Goal: Transaction & Acquisition: Purchase product/service

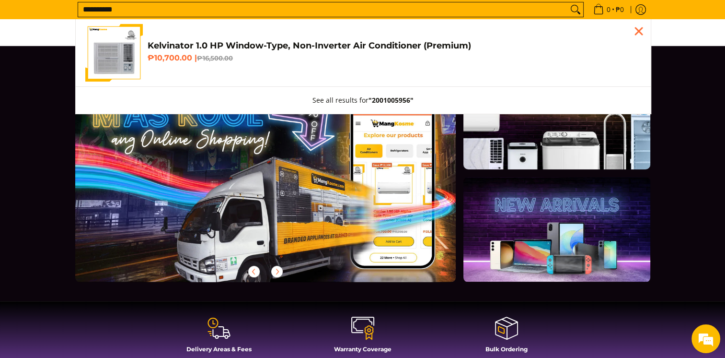
type input "**********"
click at [144, 54] on link "Kelvinator 1.0 HP Window-Type, Non-Inverter Air Conditioner (Premium) ₱10,700.0…" at bounding box center [363, 53] width 556 height 58
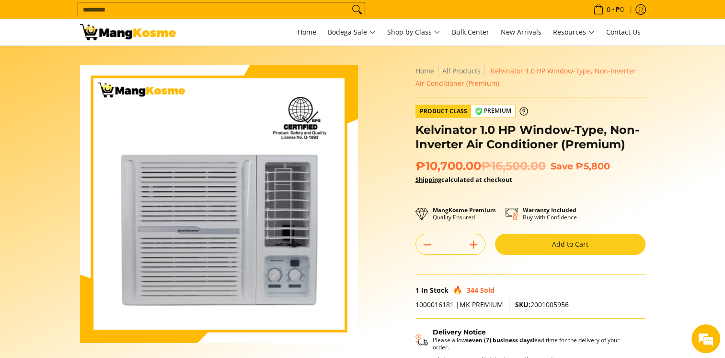
click at [590, 243] on button "Add to Cart" at bounding box center [570, 244] width 151 height 21
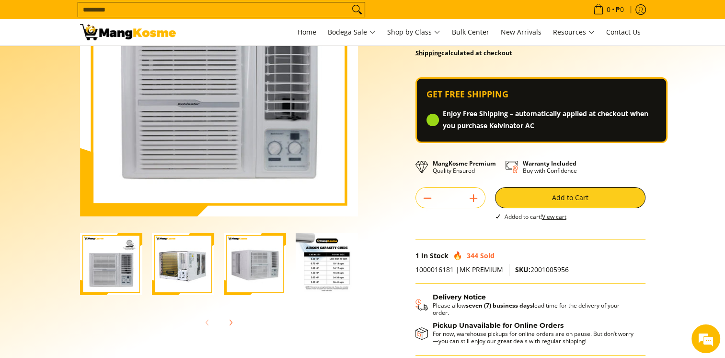
scroll to position [48, 0]
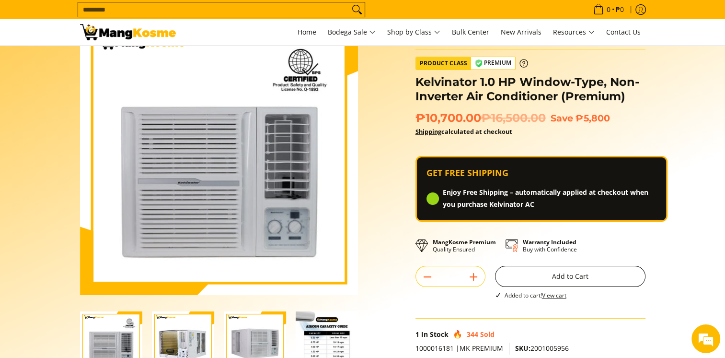
click at [577, 281] on button "Add to Cart" at bounding box center [570, 276] width 151 height 21
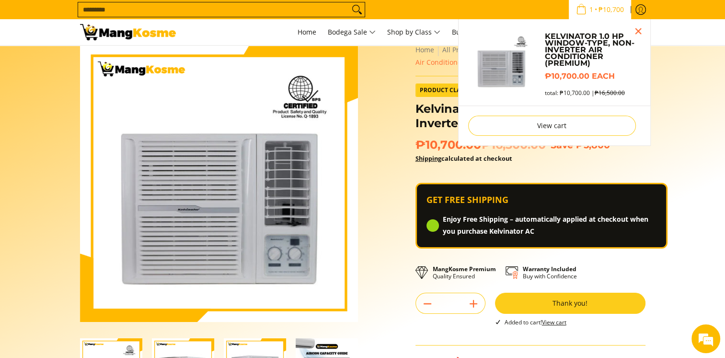
scroll to position [0, 0]
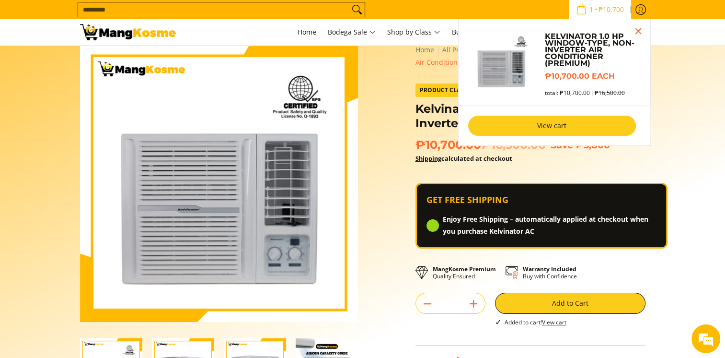
click at [576, 118] on link "View cart" at bounding box center [552, 126] width 168 height 20
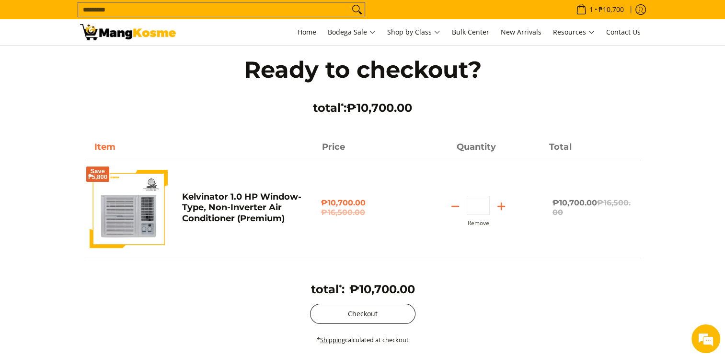
click at [389, 313] on button "Checkout" at bounding box center [362, 314] width 105 height 20
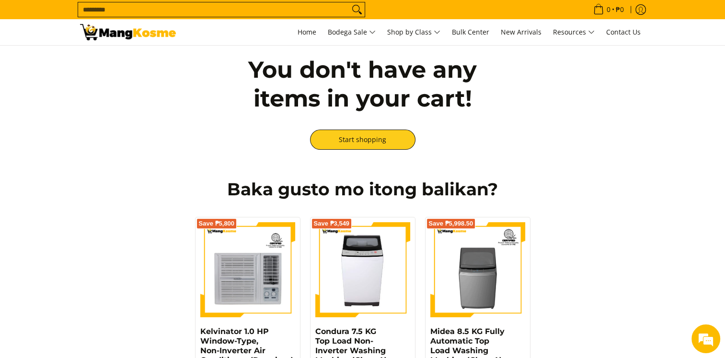
click at [122, 12] on input "Search..." at bounding box center [213, 9] width 271 height 14
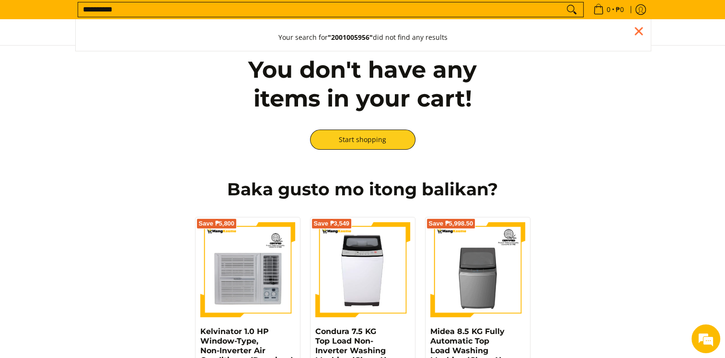
drag, startPoint x: 135, startPoint y: 8, endPoint x: -2, endPoint y: 20, distance: 137.7
type input "**********"
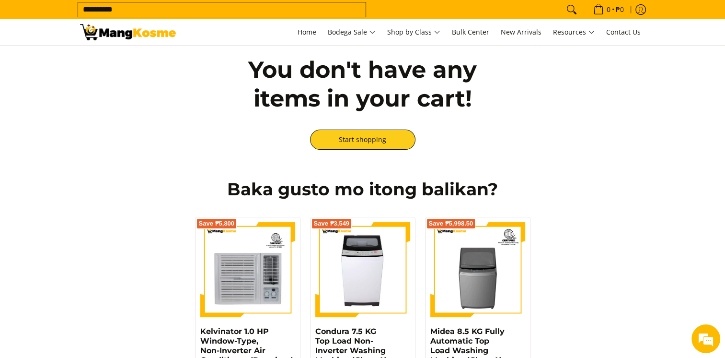
click at [595, 161] on div "Ready to checkout? total * : ₱0.00 Item Price Quantity Total total * : ₱0.00" at bounding box center [362, 231] width 725 height 370
click at [182, 1] on form "**********" at bounding box center [222, 9] width 288 height 19
click at [180, 9] on input "**********" at bounding box center [213, 9] width 271 height 14
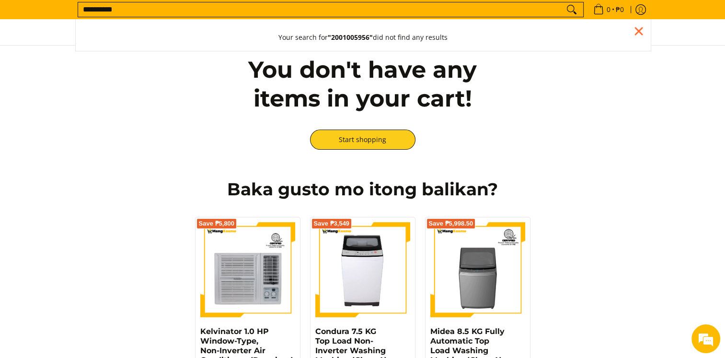
click at [564, 2] on button "Search" at bounding box center [571, 9] width 15 height 14
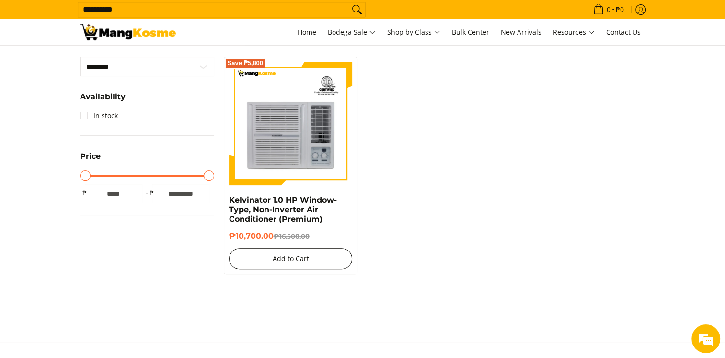
scroll to position [192, 0]
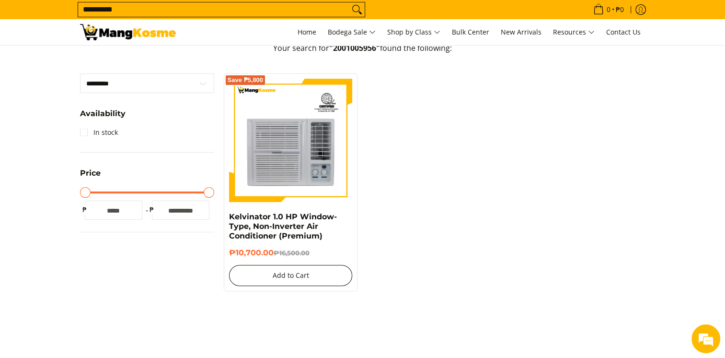
click at [282, 278] on button "Add to Cart" at bounding box center [291, 275] width 124 height 21
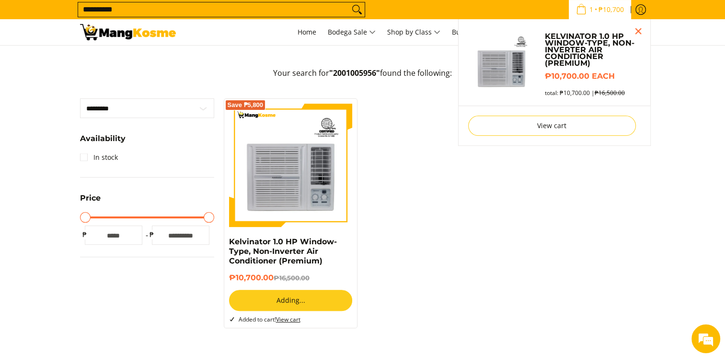
scroll to position [165, 0]
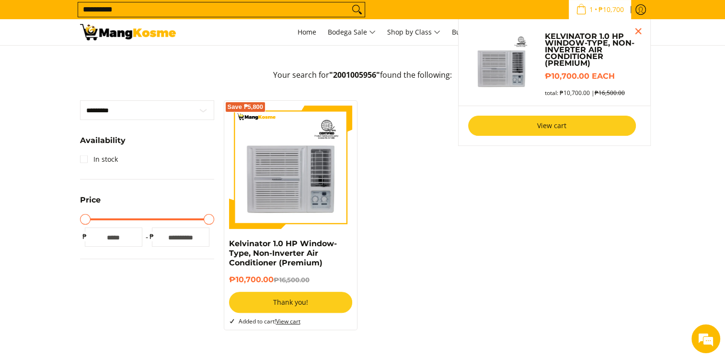
click at [500, 128] on link "View cart" at bounding box center [552, 126] width 168 height 20
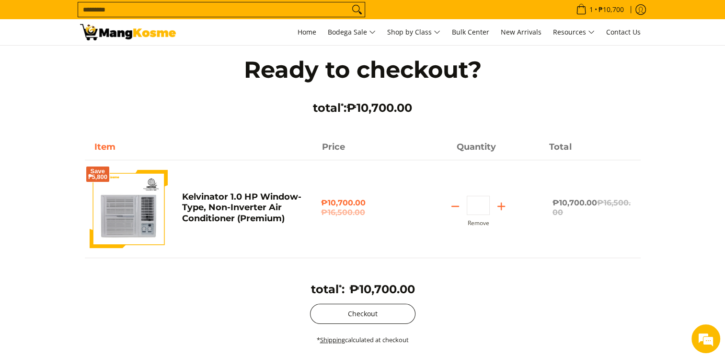
click at [388, 319] on button "Checkout" at bounding box center [362, 314] width 105 height 20
click at [456, 206] on line "Subtract" at bounding box center [455, 206] width 7 height 0
type input "*"
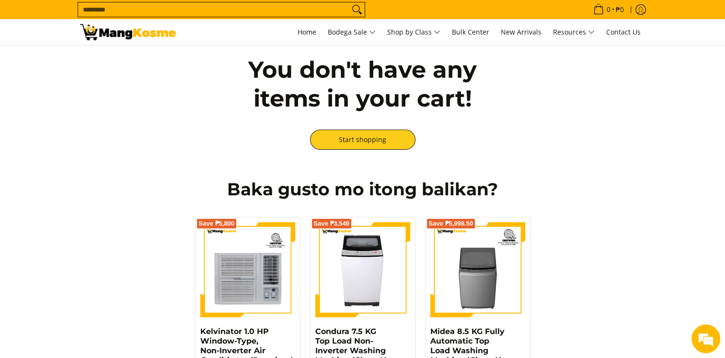
click at [257, 10] on input "Search..." at bounding box center [213, 9] width 271 height 14
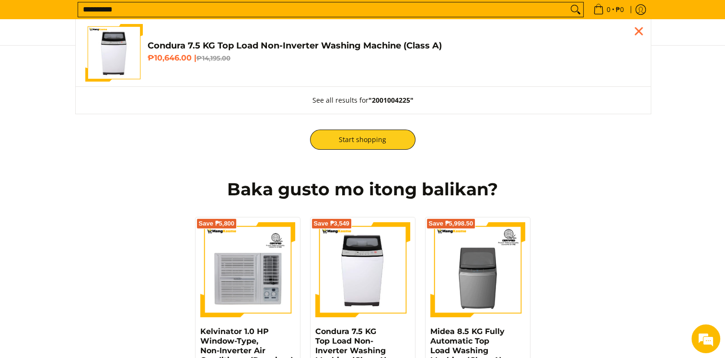
type input "**********"
click at [119, 56] on img "Customer Navigation" at bounding box center [114, 53] width 54 height 58
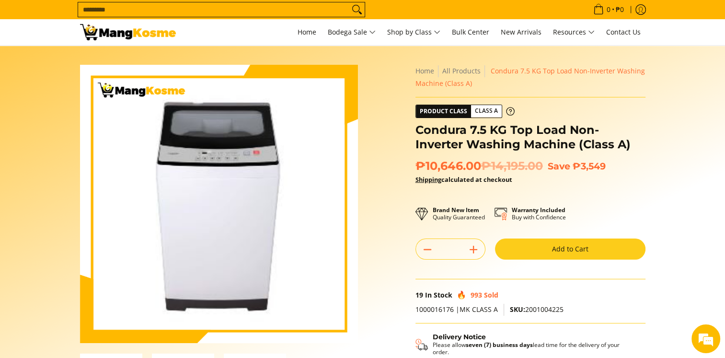
click at [560, 250] on button "Add to Cart" at bounding box center [570, 248] width 151 height 21
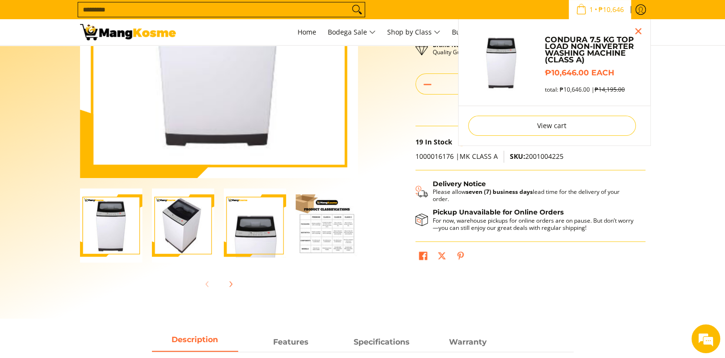
scroll to position [117, 0]
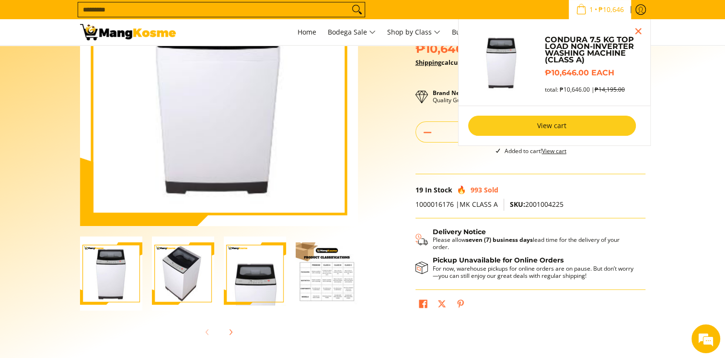
click at [547, 126] on link "View cart" at bounding box center [552, 126] width 168 height 20
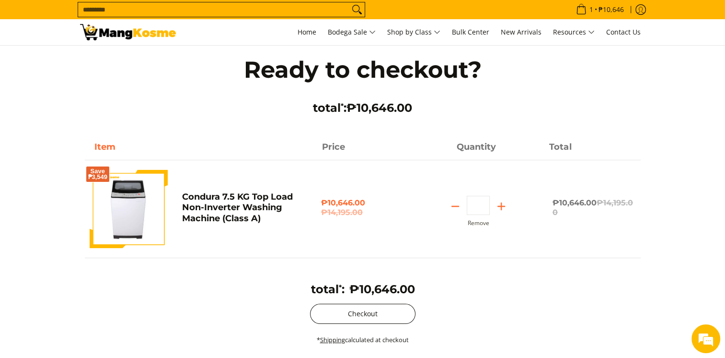
click at [370, 314] on button "Checkout" at bounding box center [362, 314] width 105 height 20
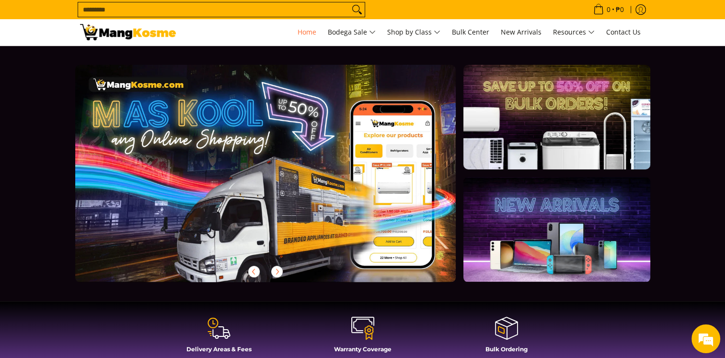
click at [197, 14] on input "Search..." at bounding box center [213, 9] width 271 height 14
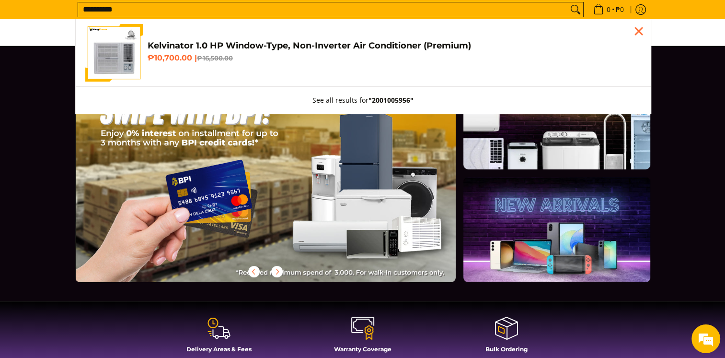
type input "**********"
click at [220, 42] on h4 "Kelvinator 1.0 HP Window-Type, Non-Inverter Air Conditioner (Premium)" at bounding box center [395, 45] width 494 height 11
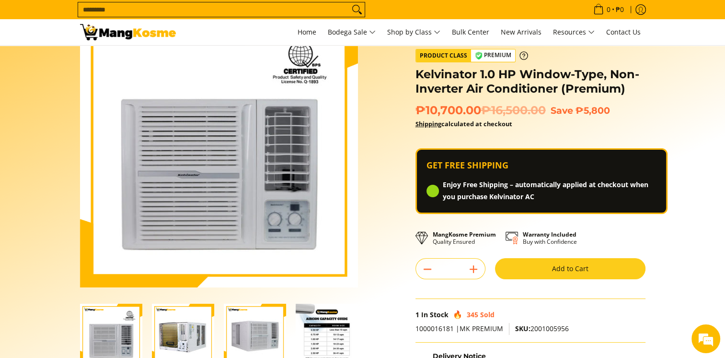
scroll to position [96, 0]
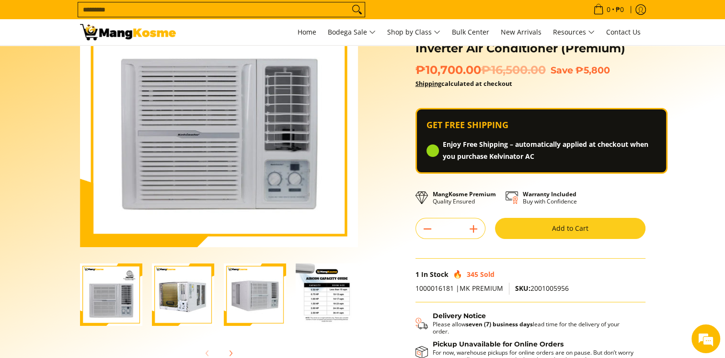
click at [554, 227] on button "Add to Cart" at bounding box center [570, 228] width 151 height 21
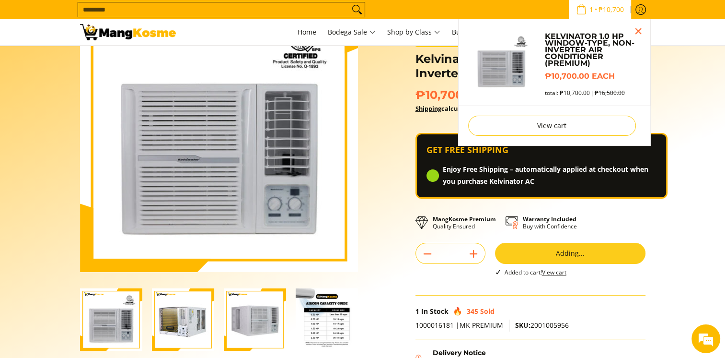
scroll to position [69, 0]
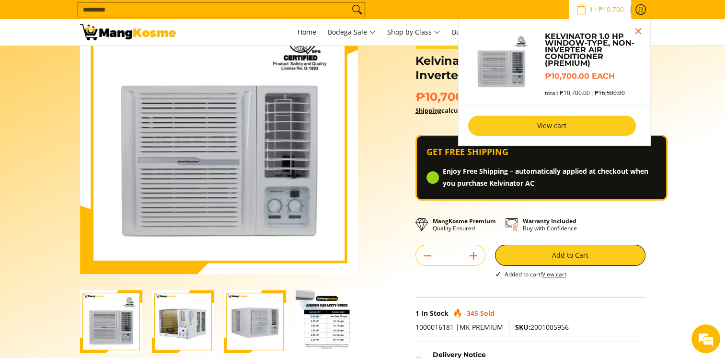
click at [561, 131] on link "View cart" at bounding box center [552, 126] width 168 height 20
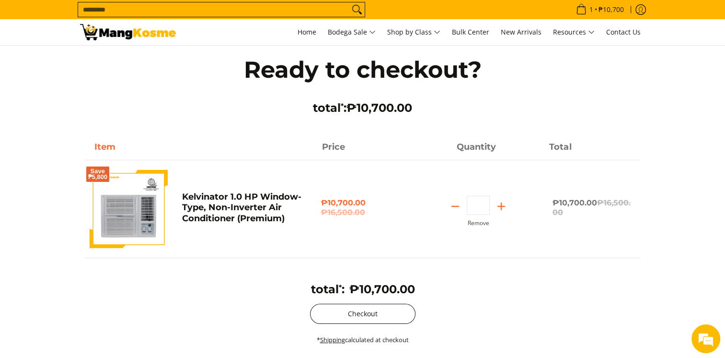
click at [395, 315] on button "Checkout" at bounding box center [362, 314] width 105 height 20
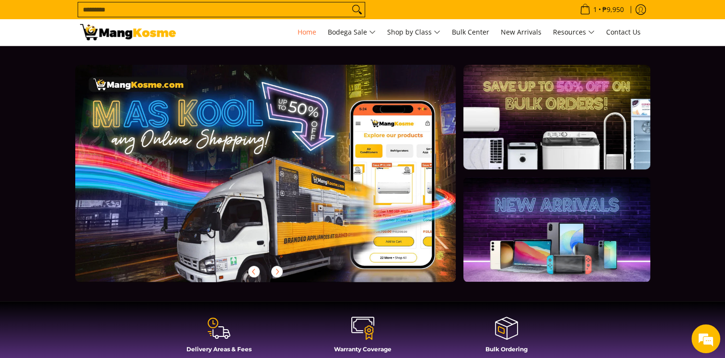
click at [226, 14] on input "Search..." at bounding box center [213, 9] width 271 height 14
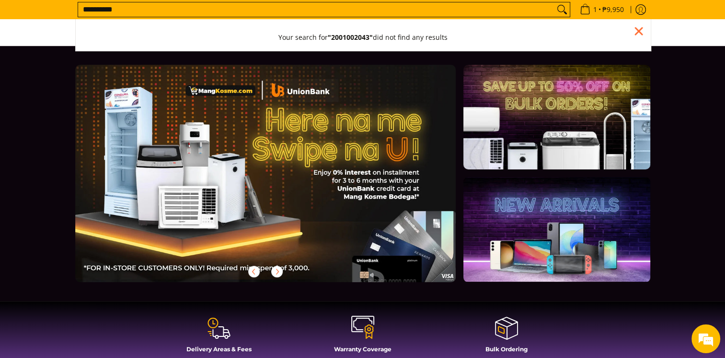
type input "**********"
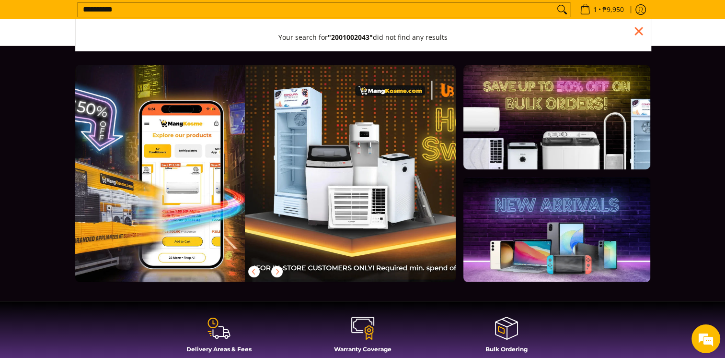
scroll to position [0, 3]
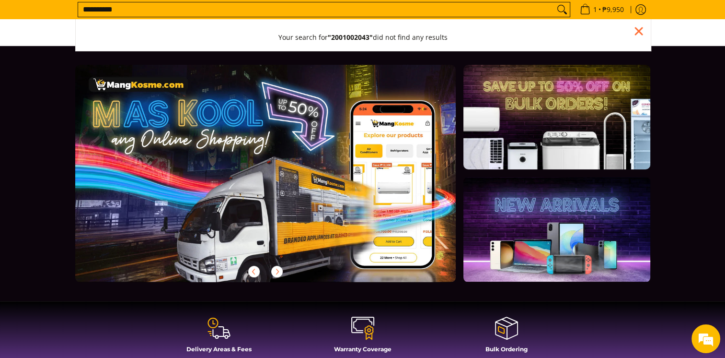
click at [290, 302] on section "Delivery Areas & Fees Warranty Coverage Bulk Ordering" at bounding box center [362, 335] width 725 height 68
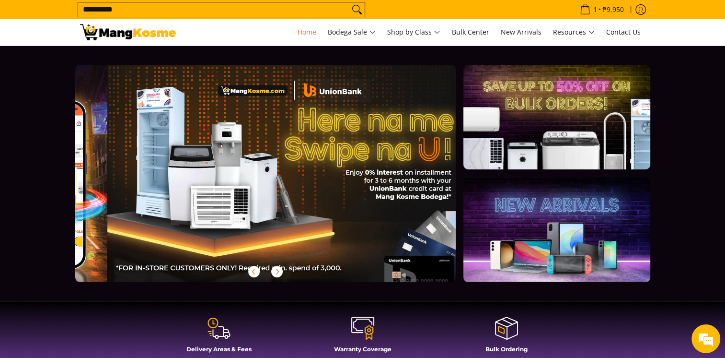
scroll to position [0, 381]
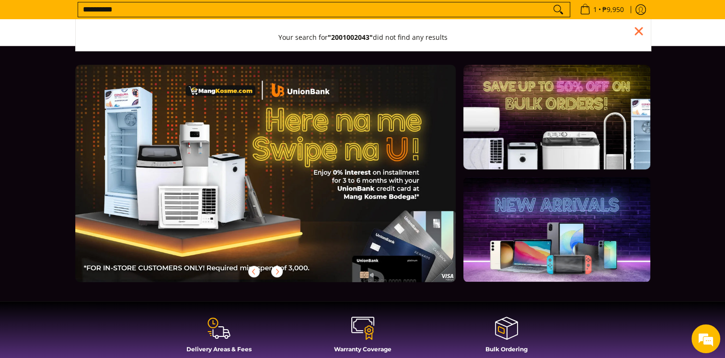
drag, startPoint x: 139, startPoint y: 8, endPoint x: 6, endPoint y: 14, distance: 133.0
click at [6, 14] on div "**********" at bounding box center [362, 9] width 725 height 19
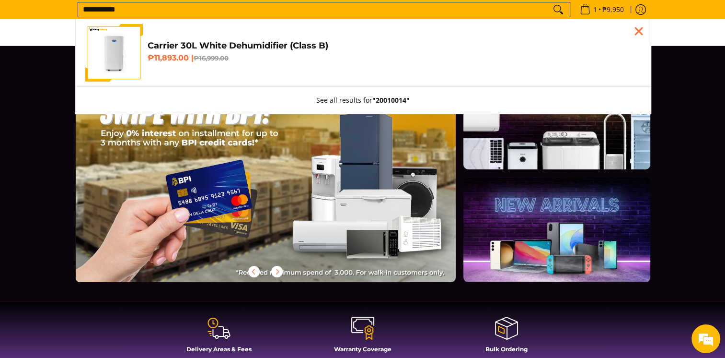
scroll to position [0, 762]
type input "**********"
click at [176, 45] on h4 "Carrier 30L White Dehumidifier (Class B)" at bounding box center [395, 45] width 494 height 11
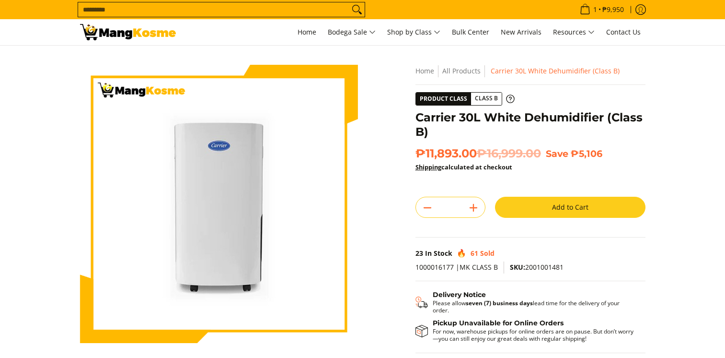
scroll to position [96, 0]
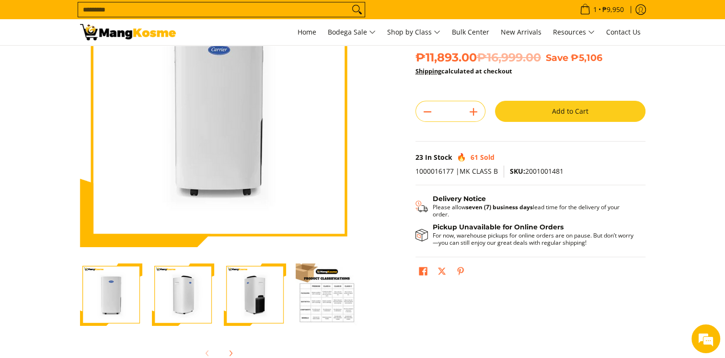
click at [559, 106] on button "Add to Cart" at bounding box center [570, 111] width 151 height 21
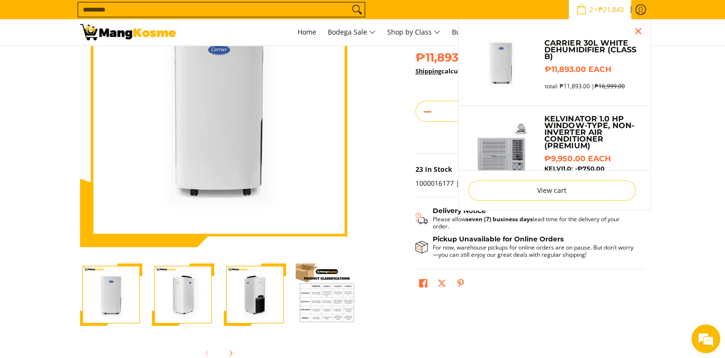
scroll to position [67, 0]
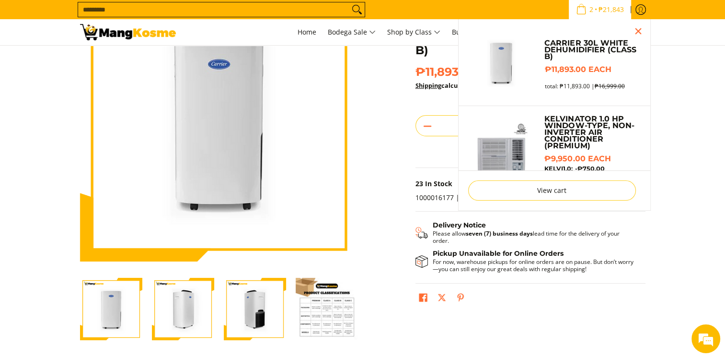
click at [602, 12] on span "₱21,843" at bounding box center [611, 9] width 28 height 7
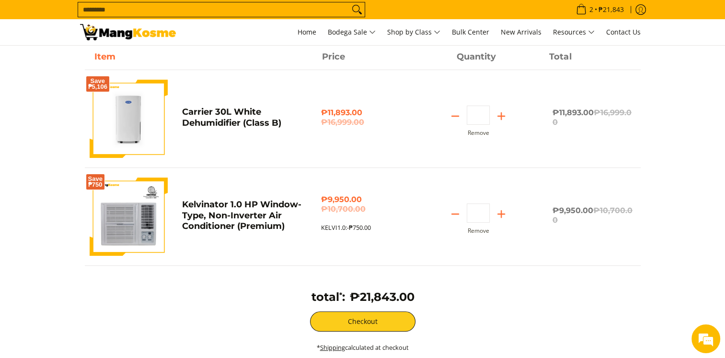
scroll to position [96, 0]
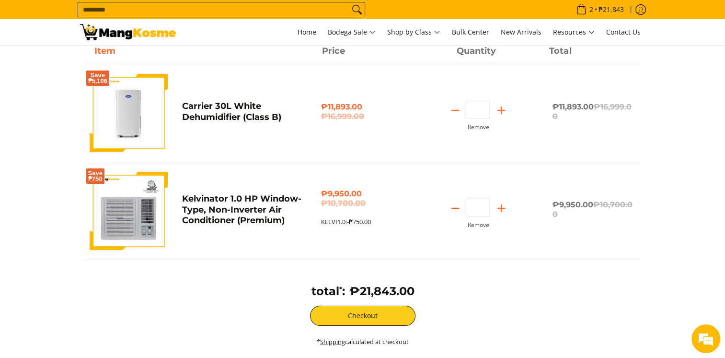
click at [455, 207] on icon "Subtract" at bounding box center [455, 207] width 13 height 13
type input "*"
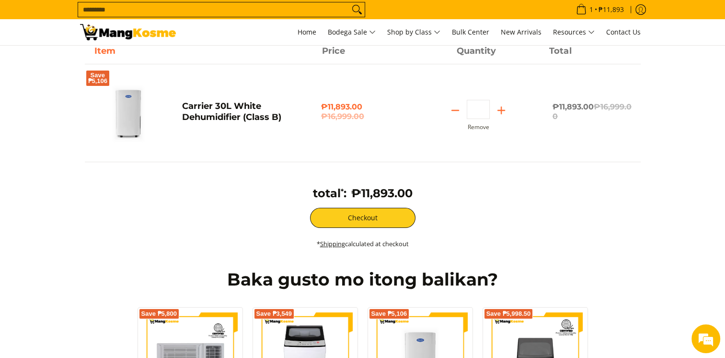
scroll to position [0, 0]
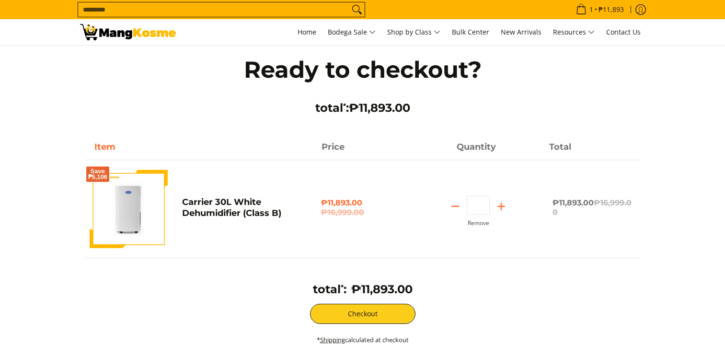
scroll to position [96, 0]
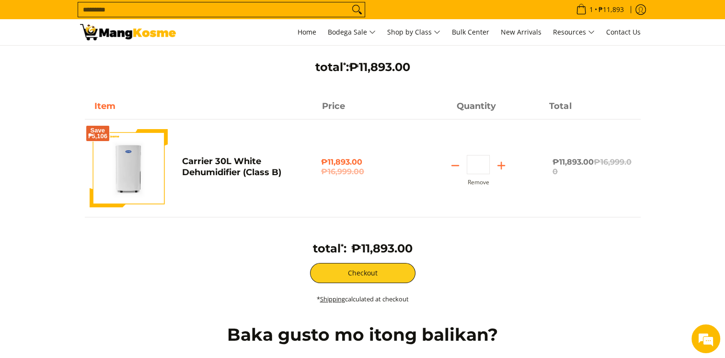
click at [188, 306] on p "* Shipping calculated at checkout" at bounding box center [363, 303] width 547 height 22
click at [148, 12] on input "Search..." at bounding box center [213, 9] width 271 height 14
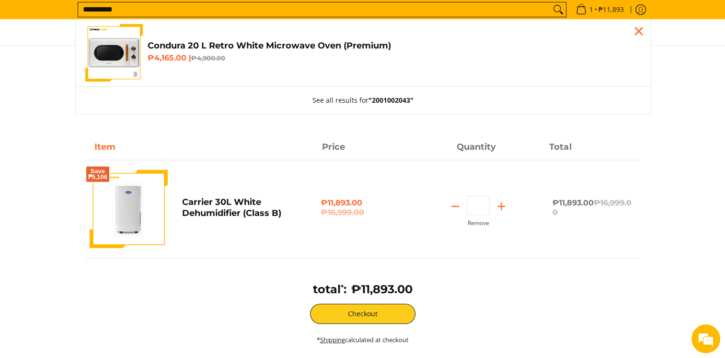
type input "**********"
click at [173, 43] on h4 "Condura 20 L Retro White Microwave Oven (Premium)" at bounding box center [395, 45] width 494 height 11
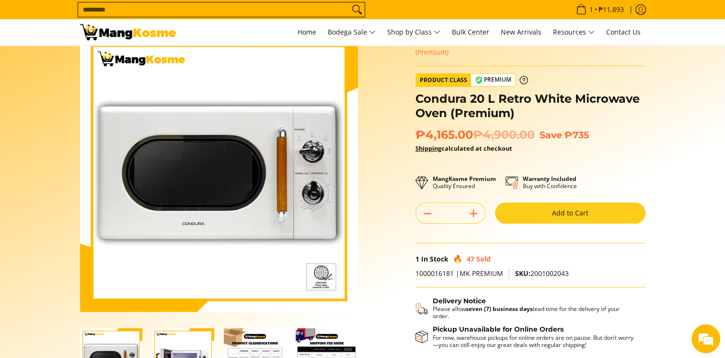
scroll to position [48, 0]
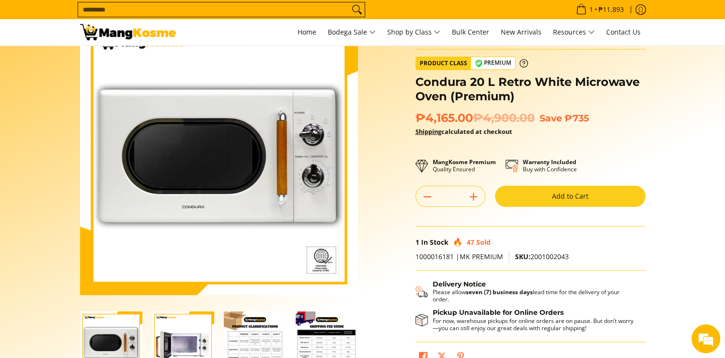
click at [563, 193] on button "Add to Cart" at bounding box center [570, 196] width 151 height 21
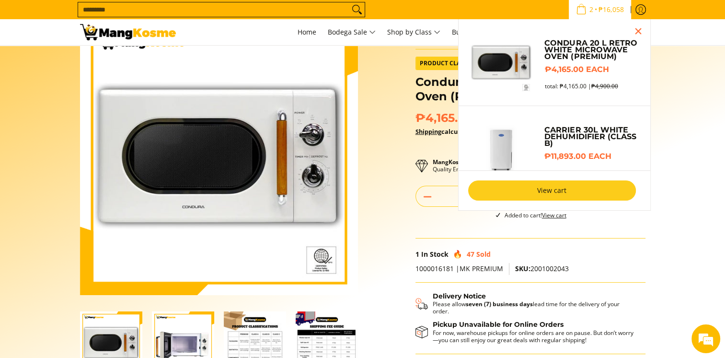
click at [544, 191] on link "View cart" at bounding box center [552, 190] width 168 height 20
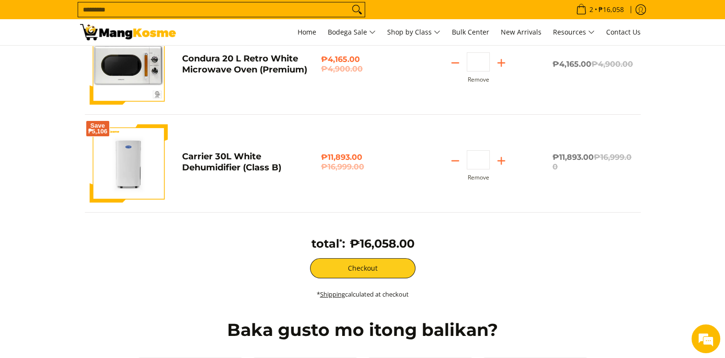
scroll to position [144, 0]
click at [376, 268] on button "Checkout" at bounding box center [362, 267] width 105 height 20
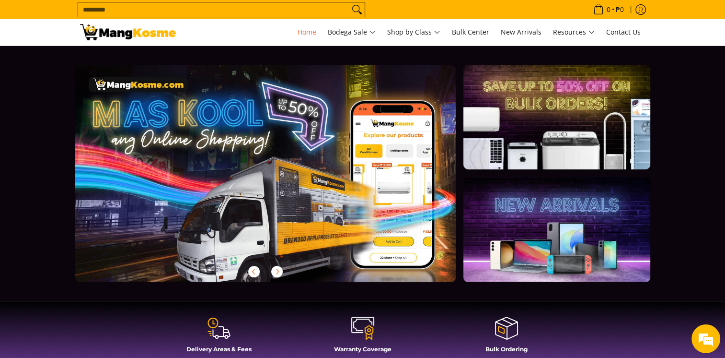
scroll to position [0, 1174]
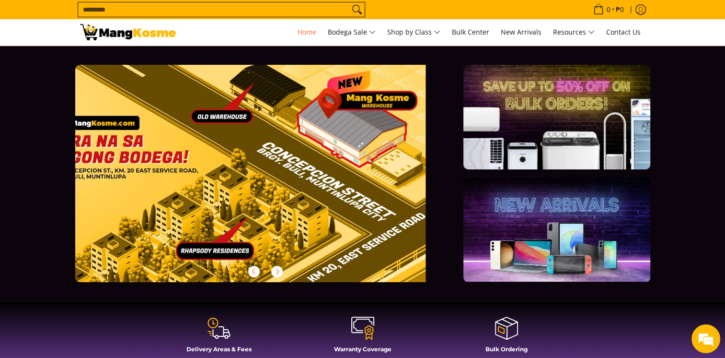
click at [142, 29] on img at bounding box center [128, 32] width 96 height 16
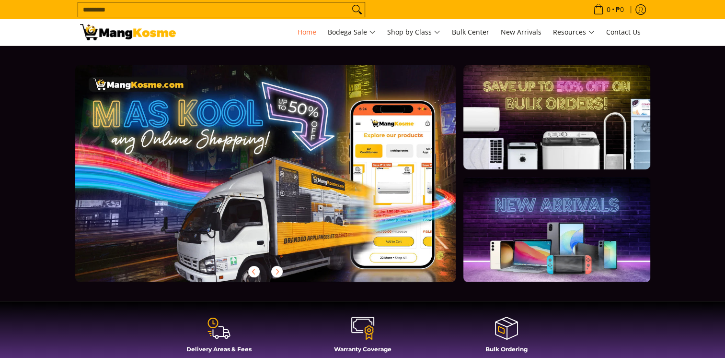
click at [187, 6] on input "Search..." at bounding box center [213, 9] width 271 height 14
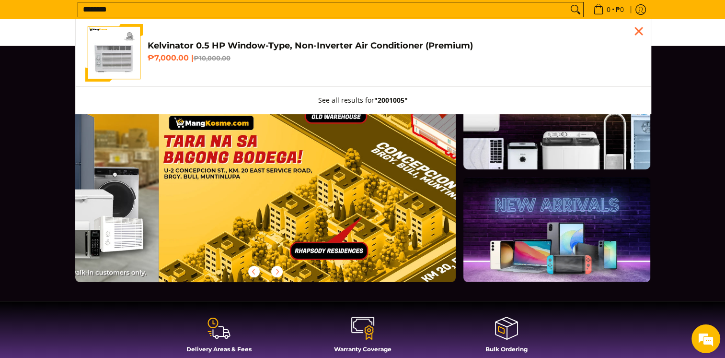
scroll to position [0, 1143]
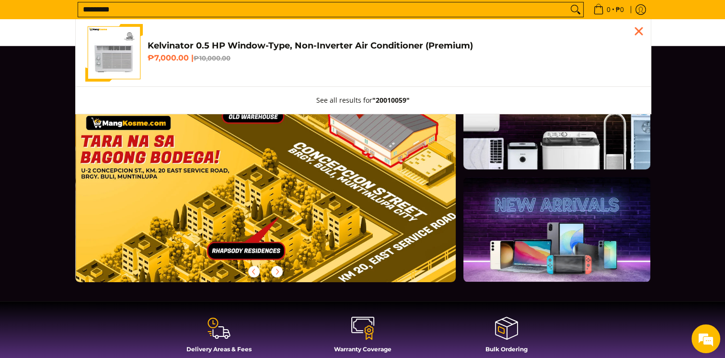
type input "**********"
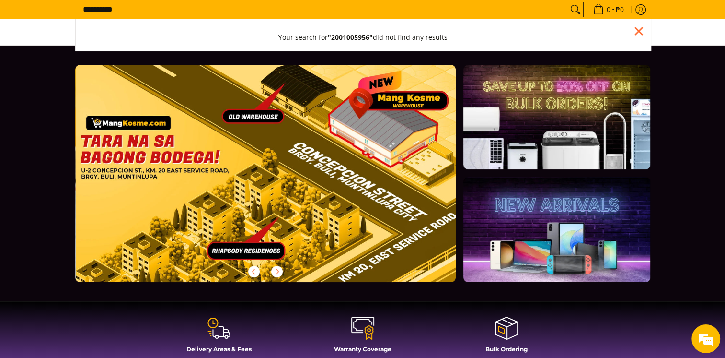
scroll to position [0, 1174]
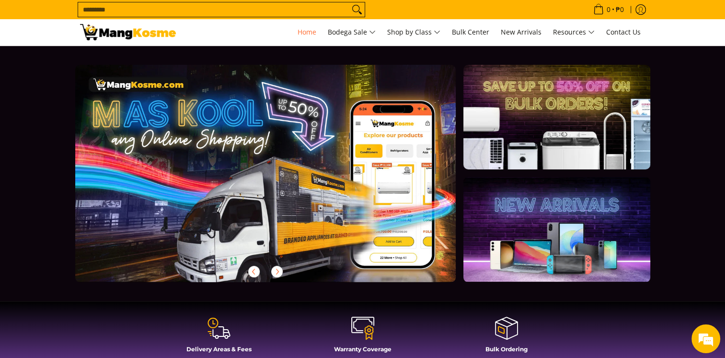
click at [161, 27] on img at bounding box center [128, 32] width 96 height 16
click at [178, 9] on input "Search..." at bounding box center [213, 9] width 271 height 14
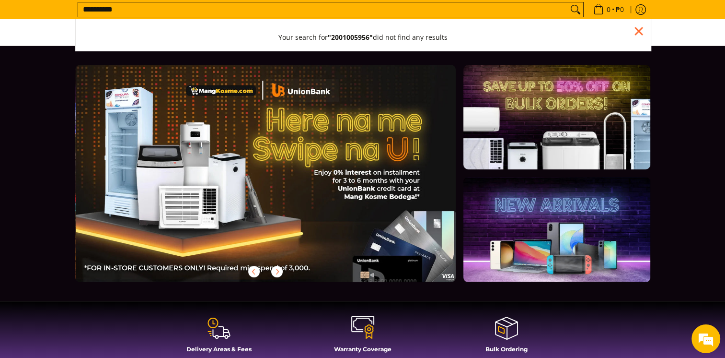
scroll to position [0, 381]
type input "**********"
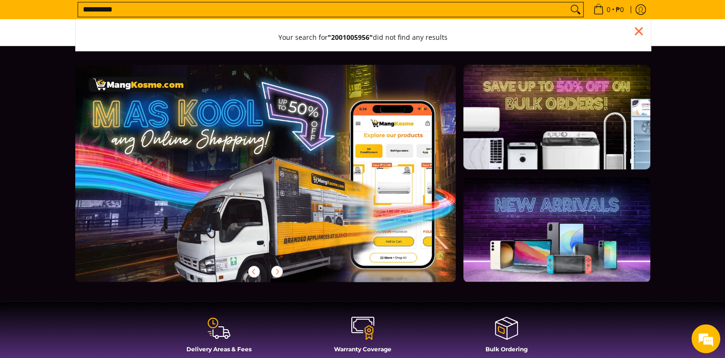
scroll to position [0, 0]
drag, startPoint x: 131, startPoint y: 7, endPoint x: -2, endPoint y: 21, distance: 134.0
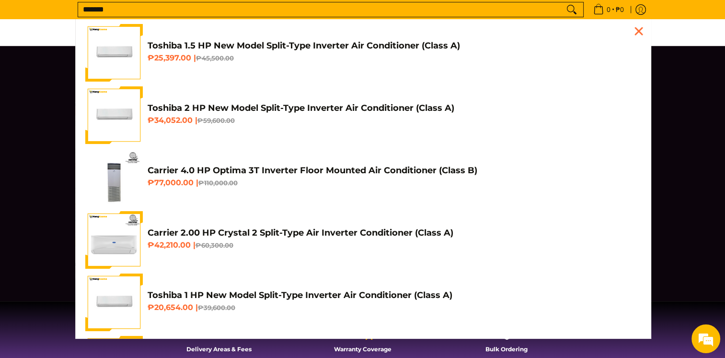
scroll to position [0, 381]
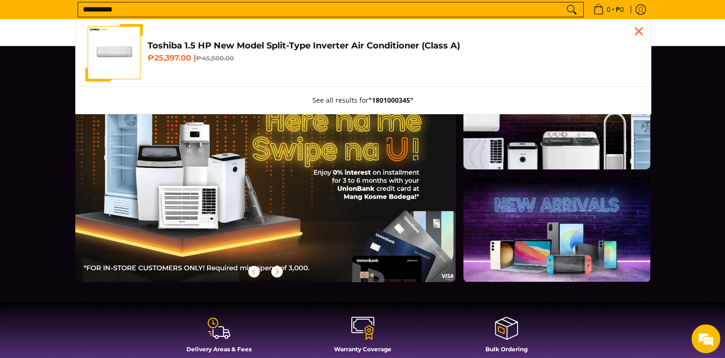
type input "**********"
click at [167, 46] on h4 "Toshiba 1.5 HP New Model Split-Type Inverter Air Conditioner (Class A)" at bounding box center [395, 45] width 494 height 11
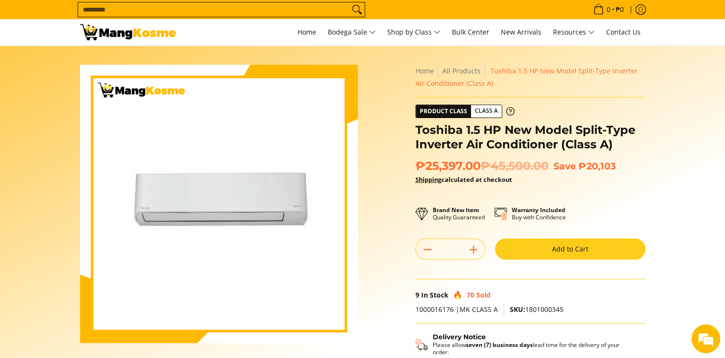
click at [544, 249] on button "Add to Cart" at bounding box center [570, 248] width 151 height 21
click at [225, 12] on input "Search..." at bounding box center [213, 9] width 271 height 14
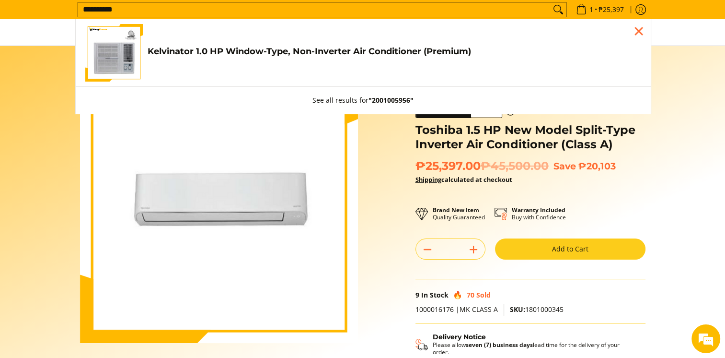
type input "**********"
click at [159, 51] on h4 "Kelvinator 1.0 HP Window-Type, Non-Inverter Air Conditioner (Premium)" at bounding box center [395, 51] width 494 height 11
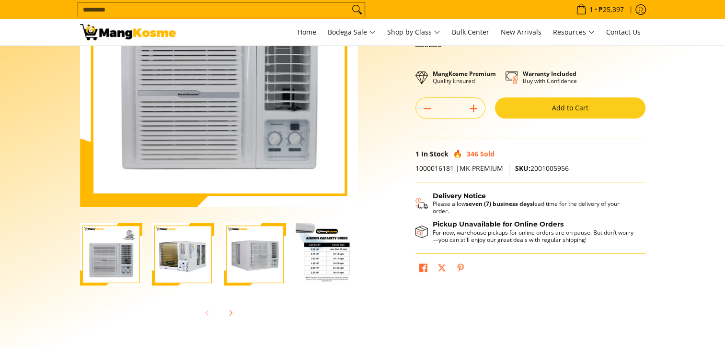
scroll to position [144, 0]
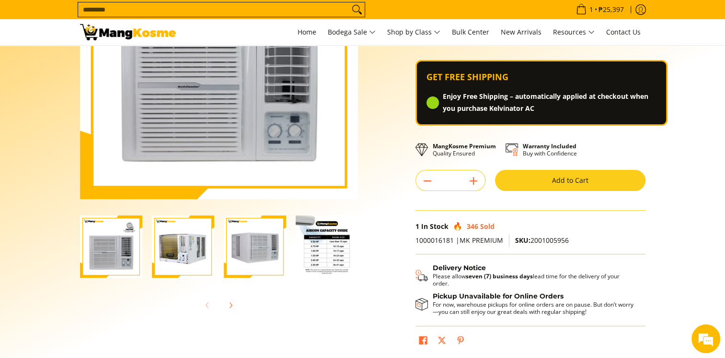
click at [562, 181] on button "Add to Cart" at bounding box center [570, 180] width 151 height 21
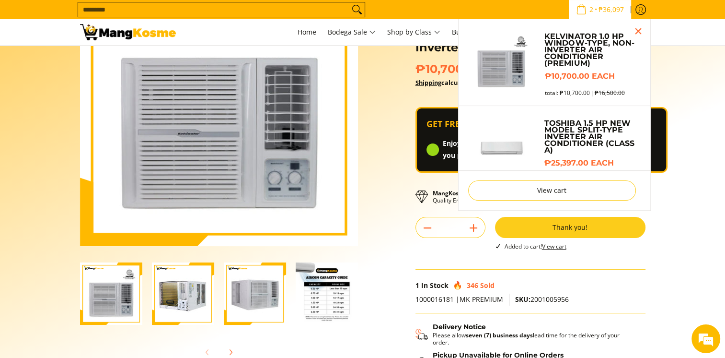
click at [605, 12] on span "₱36,097" at bounding box center [611, 9] width 28 height 7
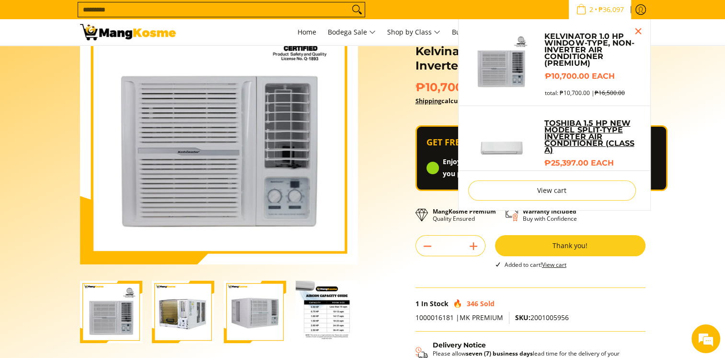
scroll to position [10, 0]
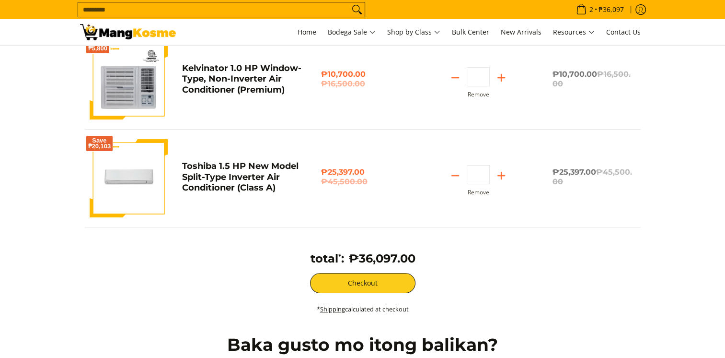
scroll to position [144, 0]
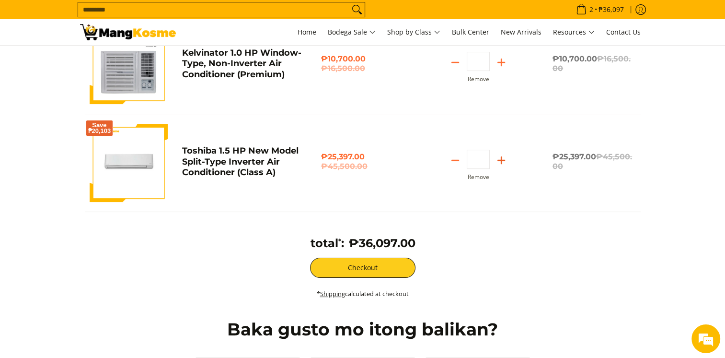
click at [505, 160] on icon "Add" at bounding box center [501, 159] width 13 height 13
type input "*"
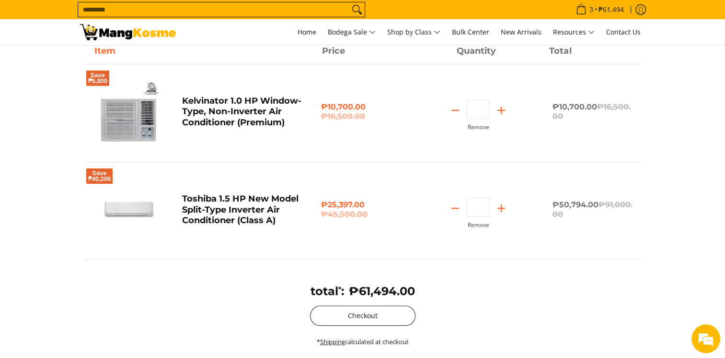
scroll to position [192, 0]
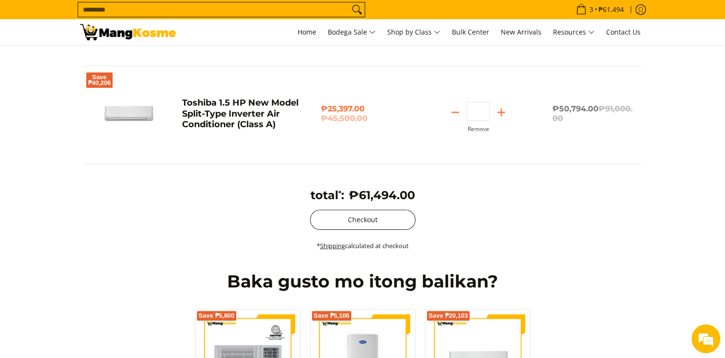
click at [386, 218] on button "Checkout" at bounding box center [362, 220] width 105 height 20
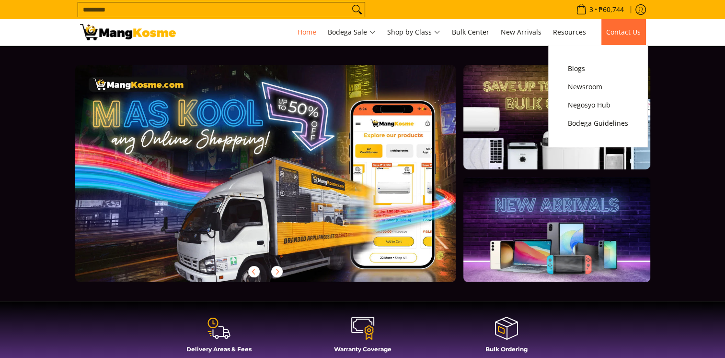
click at [602, 21] on link "Contact Us" at bounding box center [624, 32] width 44 height 26
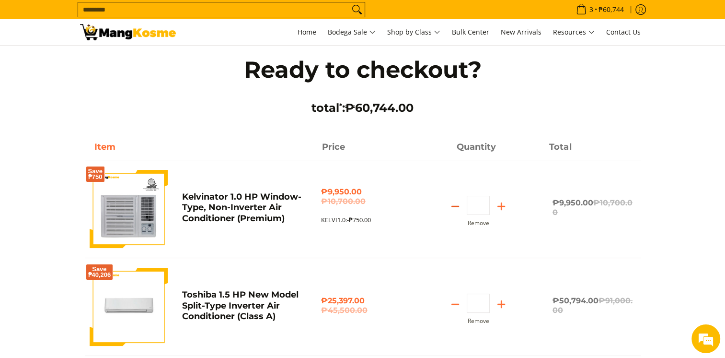
click at [454, 203] on icon "Subtract" at bounding box center [455, 205] width 13 height 13
type input "*"
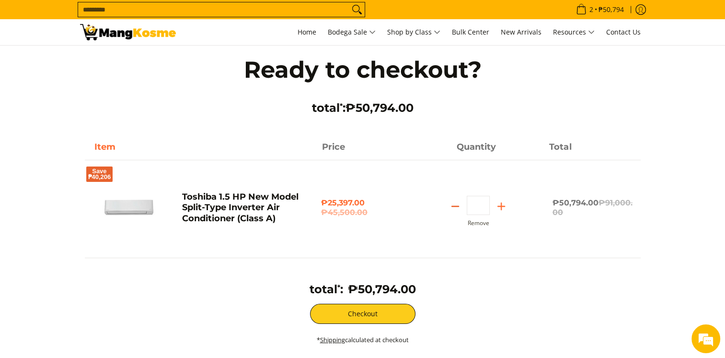
click at [454, 204] on icon "Subtract" at bounding box center [455, 205] width 13 height 13
type input "*"
click at [450, 207] on icon "Subtract" at bounding box center [455, 205] width 13 height 13
type input "*"
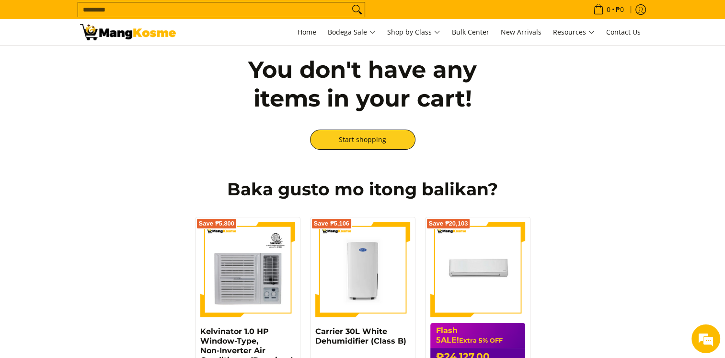
click at [232, 7] on input "Search..." at bounding box center [213, 9] width 271 height 14
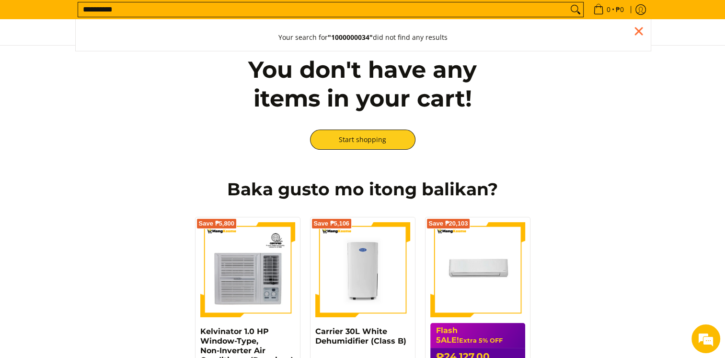
type input "**********"
drag, startPoint x: 192, startPoint y: 5, endPoint x: -2, endPoint y: 35, distance: 196.0
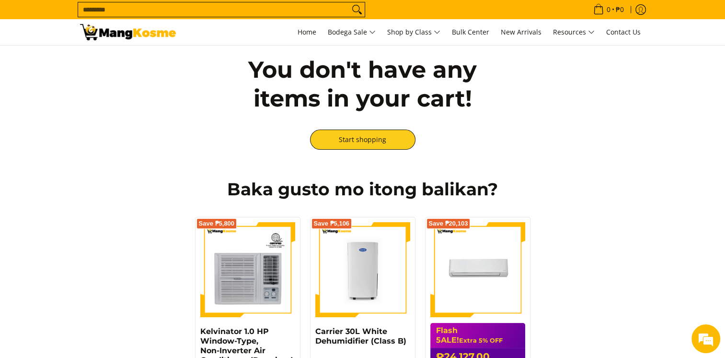
click at [163, 7] on input "Search..." at bounding box center [213, 9] width 271 height 14
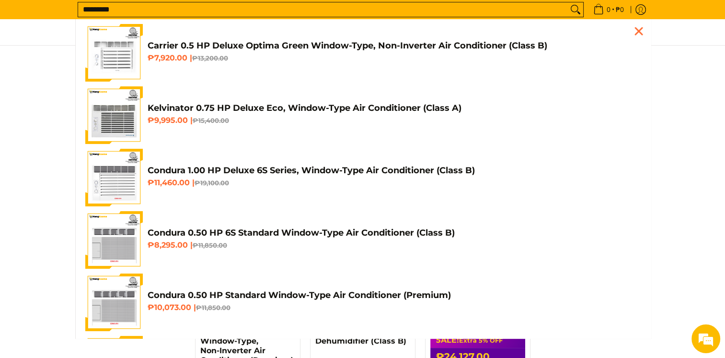
type input "*********"
click at [568, 2] on button "Search" at bounding box center [575, 9] width 15 height 14
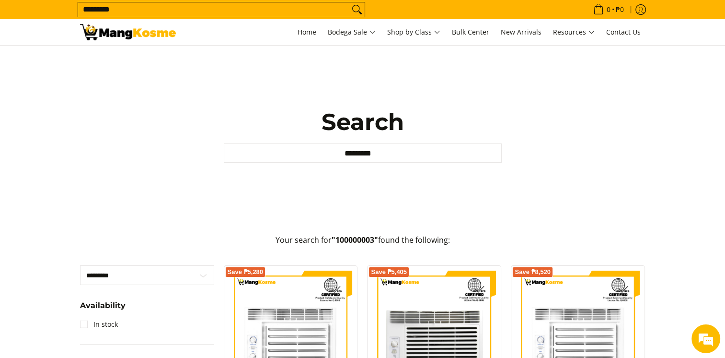
click at [163, 7] on input "*********" at bounding box center [213, 9] width 271 height 14
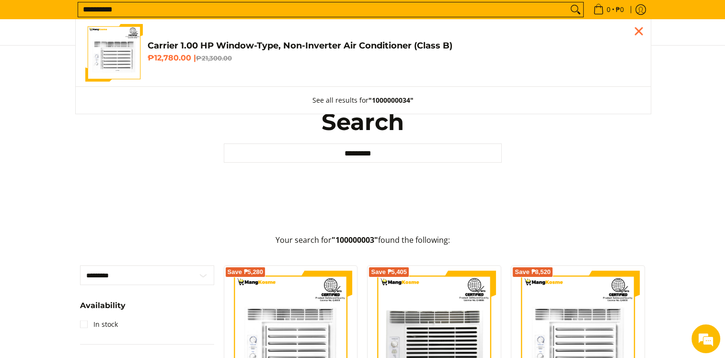
type input "**********"
click at [189, 44] on h4 "Carrier 1.00 HP Window-Type, Non-Inverter Air Conditioner (Class B)" at bounding box center [395, 45] width 494 height 11
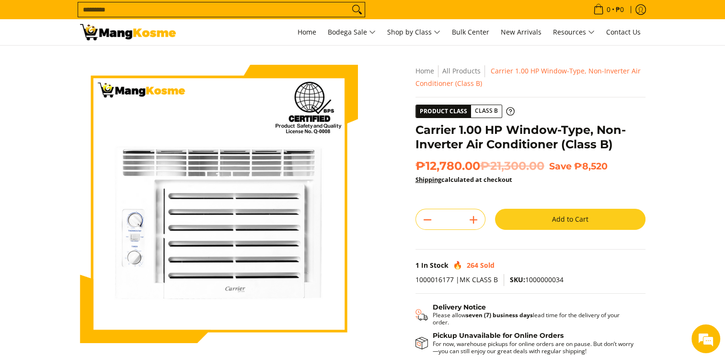
click at [575, 221] on button "Add to Cart" at bounding box center [570, 219] width 151 height 21
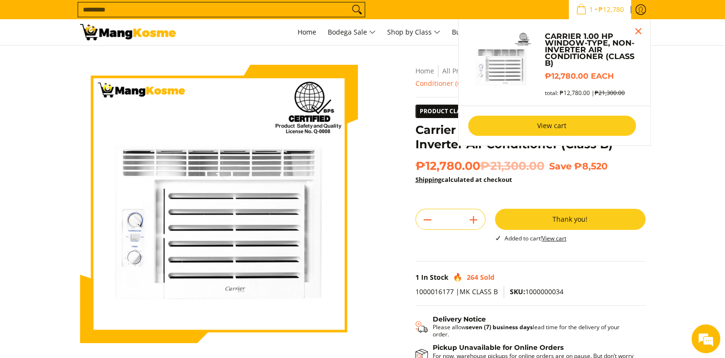
click at [556, 129] on link "View cart" at bounding box center [552, 126] width 168 height 20
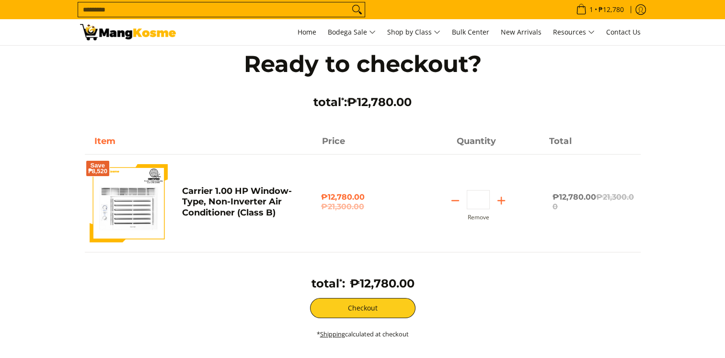
scroll to position [96, 0]
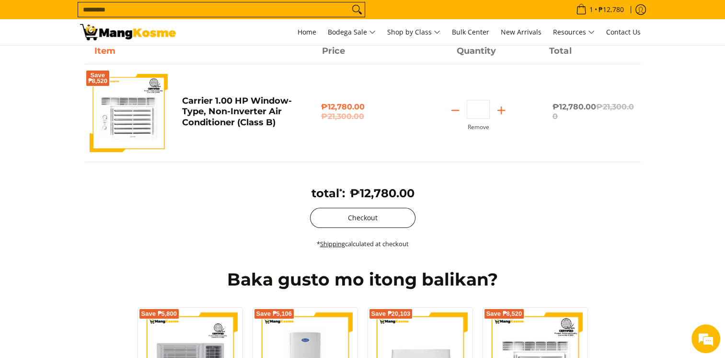
click at [384, 219] on button "Checkout" at bounding box center [362, 218] width 105 height 20
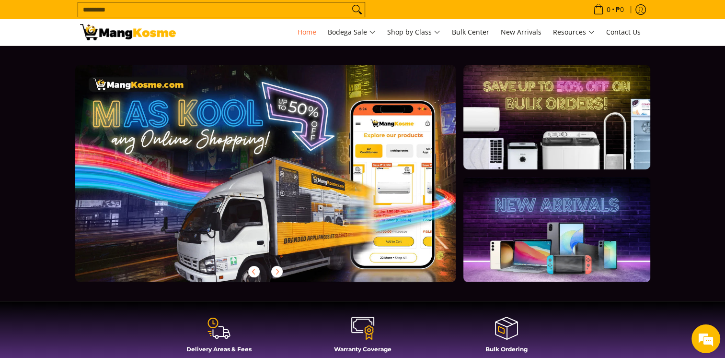
click at [292, 9] on input "Search..." at bounding box center [213, 9] width 271 height 14
click at [284, 11] on input "Search..." at bounding box center [213, 9] width 271 height 14
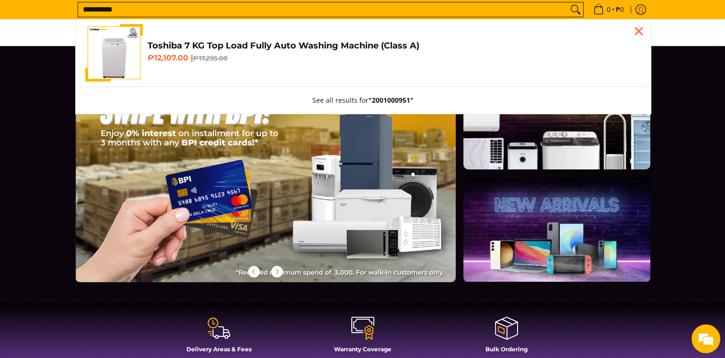
type input "**********"
click at [291, 50] on h4 "Toshiba 7 KG Top Load Fully Auto Washing Machine (Class A)" at bounding box center [395, 45] width 494 height 11
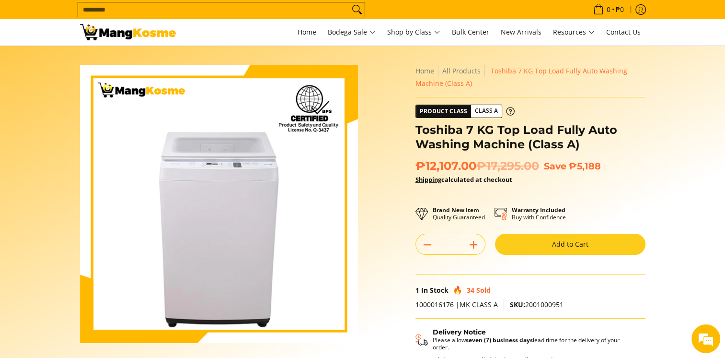
click at [530, 245] on button "Add to Cart" at bounding box center [570, 244] width 151 height 21
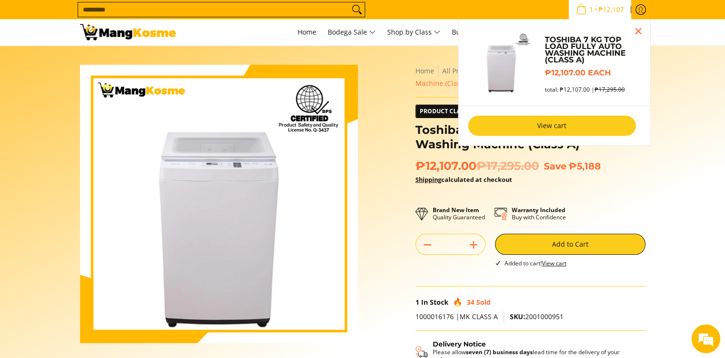
click at [547, 129] on link "View cart" at bounding box center [552, 126] width 168 height 20
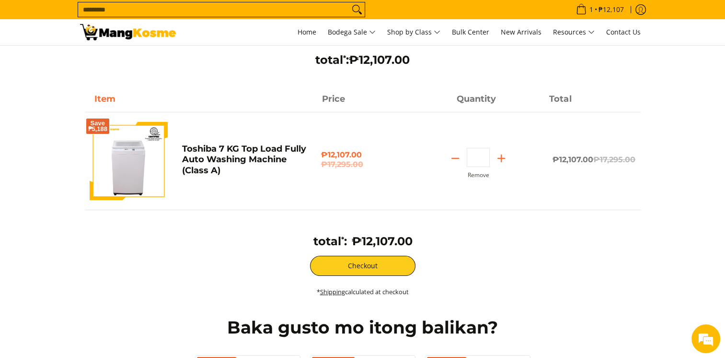
scroll to position [192, 0]
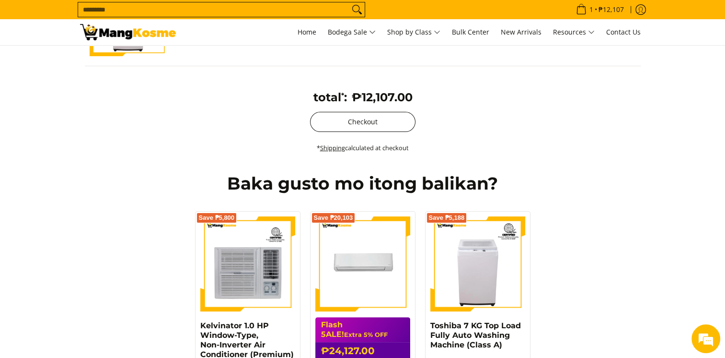
click at [363, 128] on button "Checkout" at bounding box center [362, 122] width 105 height 20
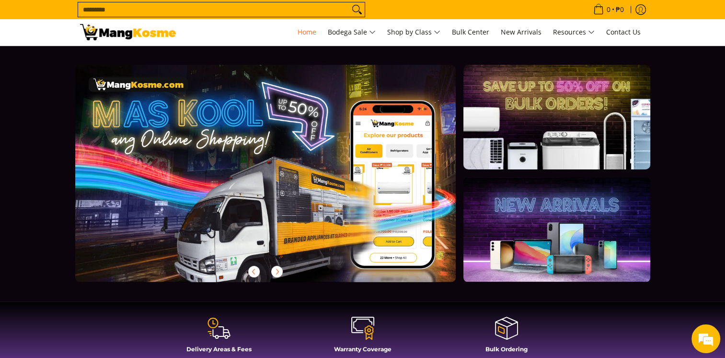
scroll to position [0, 1174]
click at [611, 9] on span "0 • ₱0" at bounding box center [609, 9] width 36 height 11
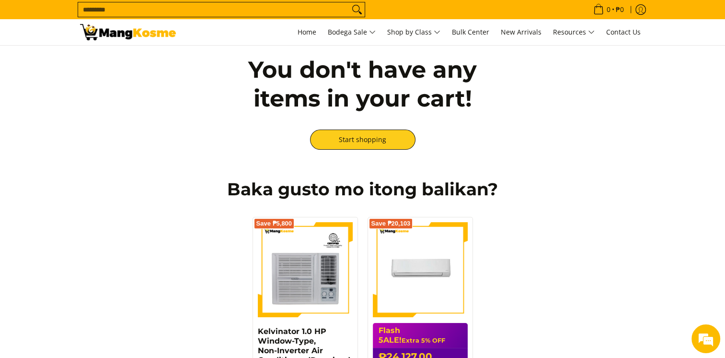
click at [285, 12] on input "Search..." at bounding box center [213, 9] width 271 height 14
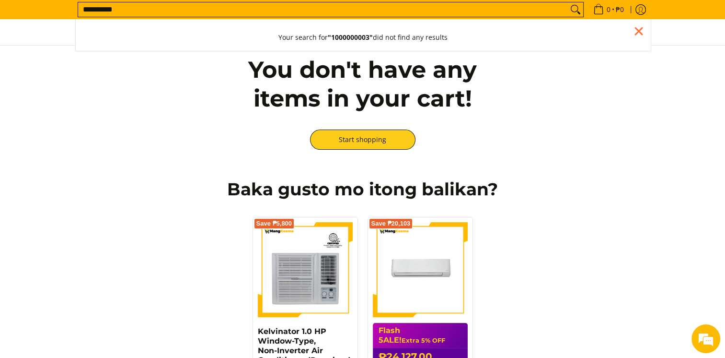
type input "**********"
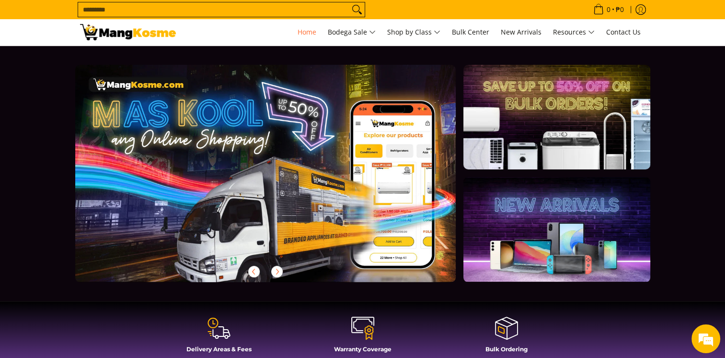
click at [266, 11] on input "Search..." at bounding box center [213, 9] width 271 height 14
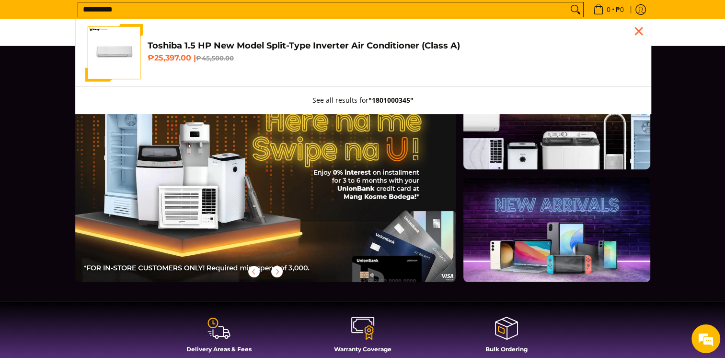
type input "**********"
click at [260, 50] on h4 "Toshiba 1.5 HP New Model Split-Type Inverter Air Conditioner (Class A)" at bounding box center [395, 45] width 494 height 11
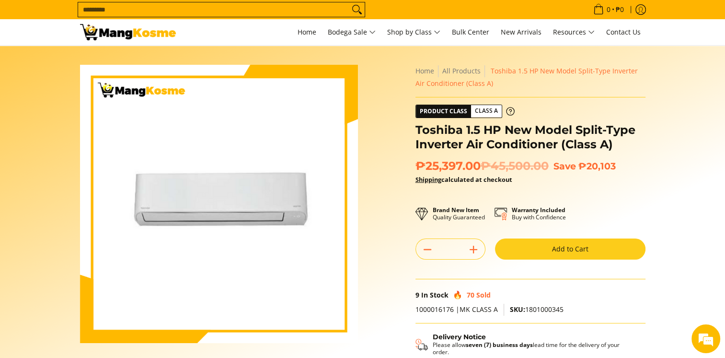
click at [532, 253] on button "Add to Cart" at bounding box center [570, 248] width 151 height 21
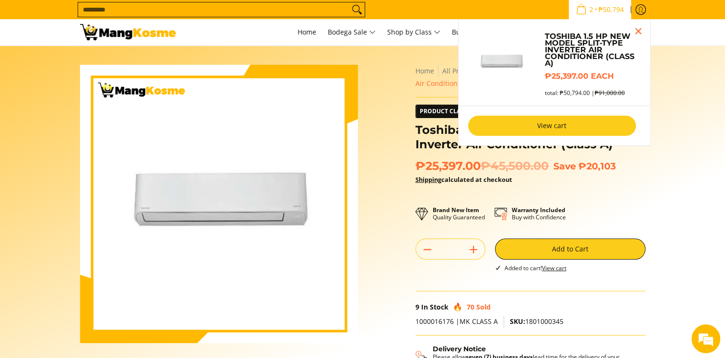
click at [561, 127] on link "View cart" at bounding box center [552, 126] width 168 height 20
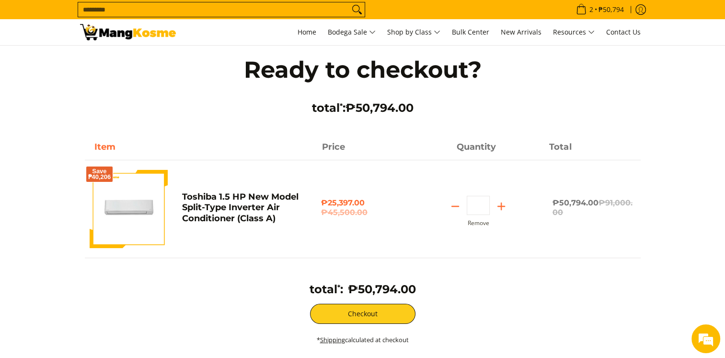
click at [212, 9] on input "Search..." at bounding box center [213, 9] width 271 height 14
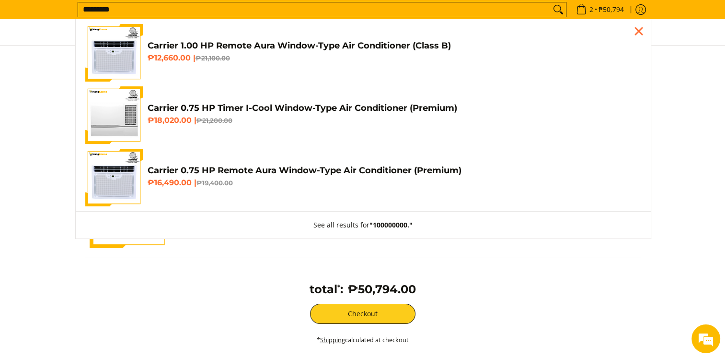
type input "*********"
click at [551, 2] on button "Search" at bounding box center [558, 9] width 15 height 14
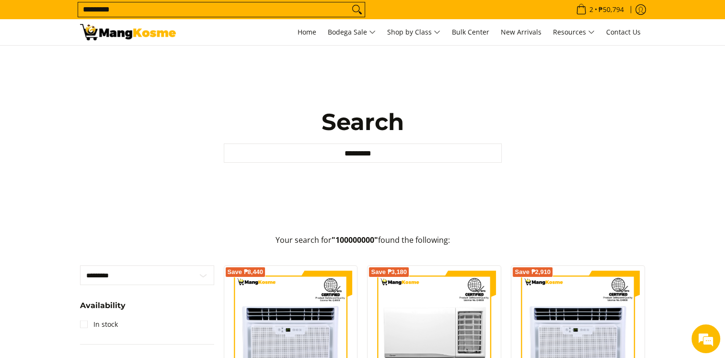
click at [212, 9] on input "*********" at bounding box center [213, 9] width 271 height 14
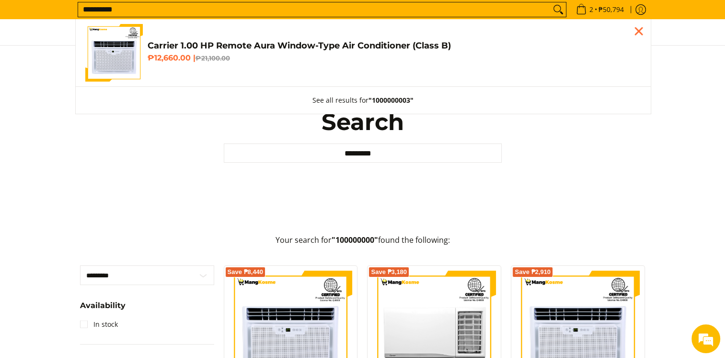
type input "**********"
click at [257, 45] on h4 "Carrier 1.00 HP Remote Aura Window-Type Air Conditioner (Class B)" at bounding box center [395, 45] width 494 height 11
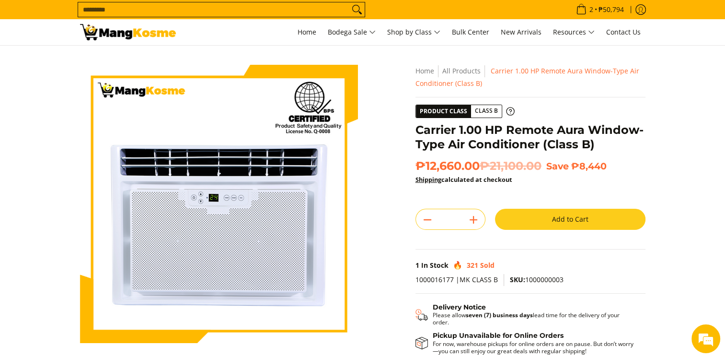
click at [533, 218] on button "Add to Cart" at bounding box center [570, 219] width 151 height 21
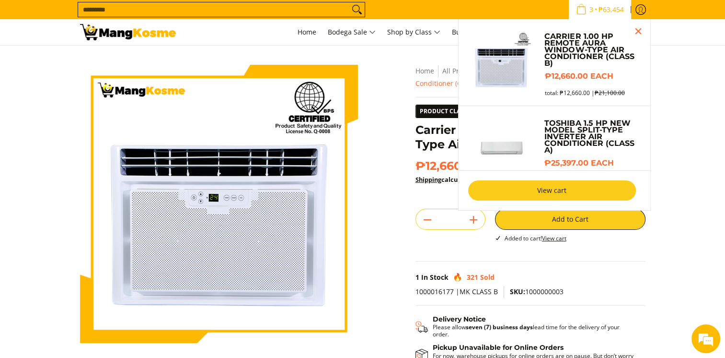
click at [570, 190] on link "View cart" at bounding box center [552, 190] width 168 height 20
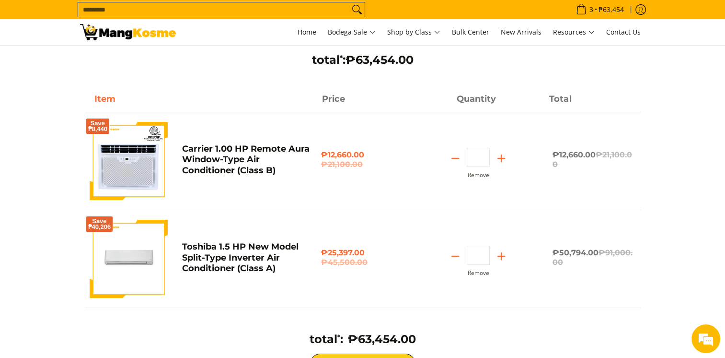
scroll to position [144, 0]
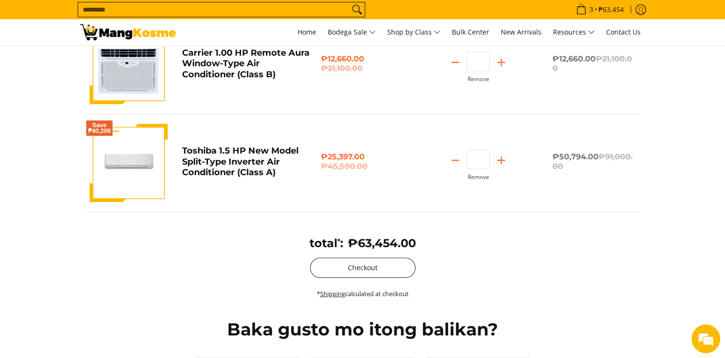
click at [376, 266] on button "Checkout" at bounding box center [362, 267] width 105 height 20
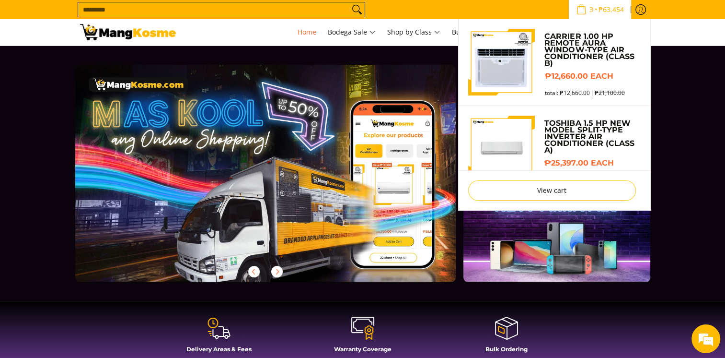
click at [608, 6] on span "₱63,454" at bounding box center [611, 9] width 28 height 7
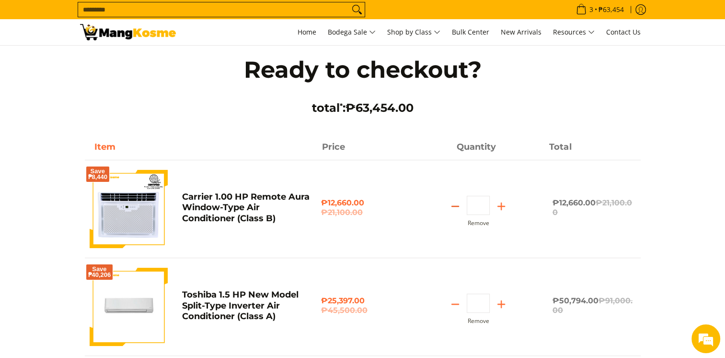
click at [456, 204] on icon "Subtract" at bounding box center [455, 205] width 13 height 13
type input "*"
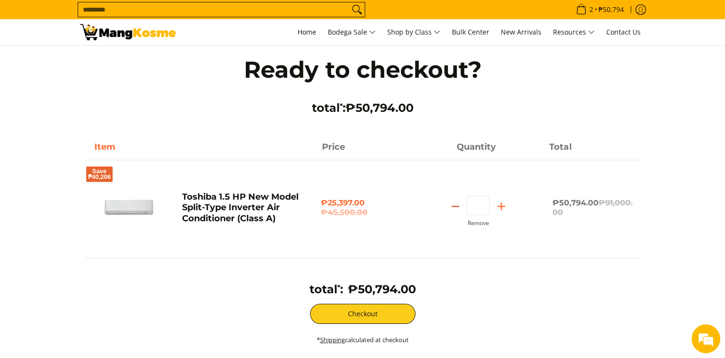
click at [454, 208] on icon "Subtract" at bounding box center [455, 205] width 13 height 13
type input "*"
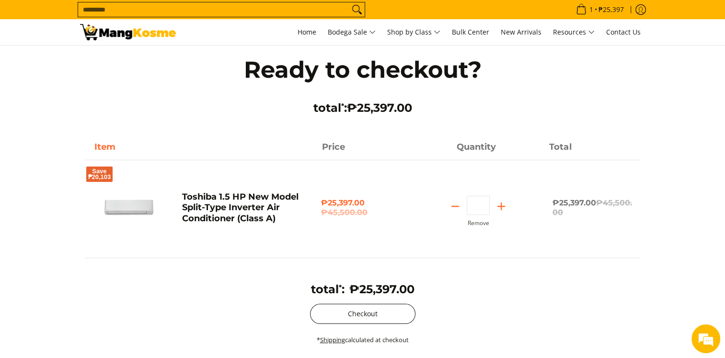
click at [393, 308] on button "Checkout" at bounding box center [362, 314] width 105 height 20
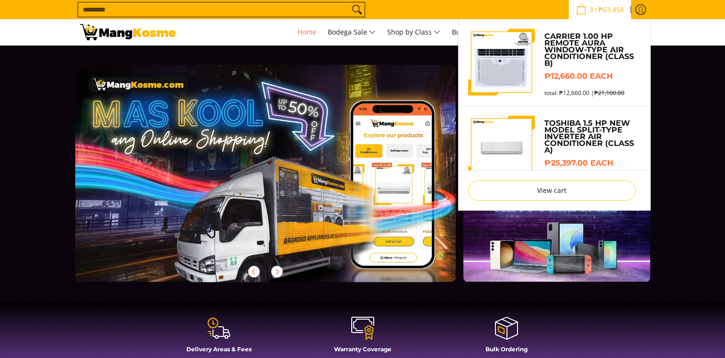
click at [613, 6] on span "₱63,454" at bounding box center [611, 9] width 28 height 7
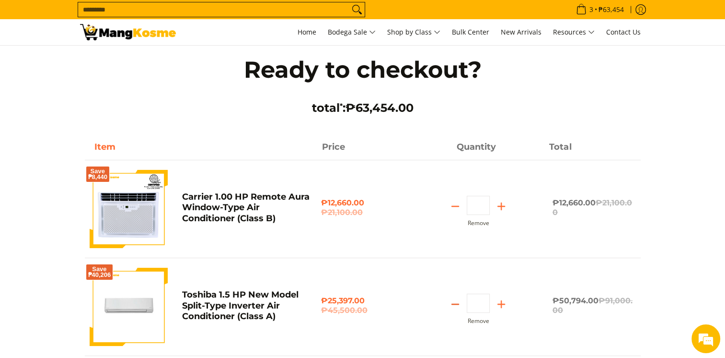
click at [457, 304] on icon "Subtract" at bounding box center [455, 303] width 13 height 13
type input "*"
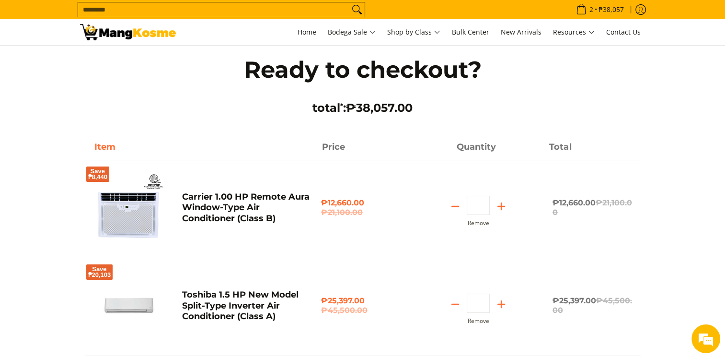
scroll to position [96, 0]
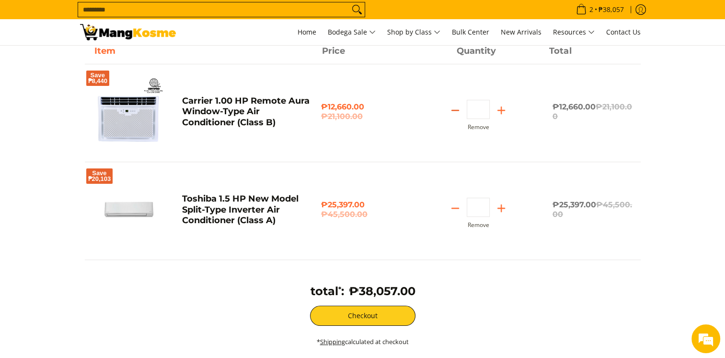
click at [459, 108] on icon "Subtract" at bounding box center [455, 110] width 13 height 13
type input "*"
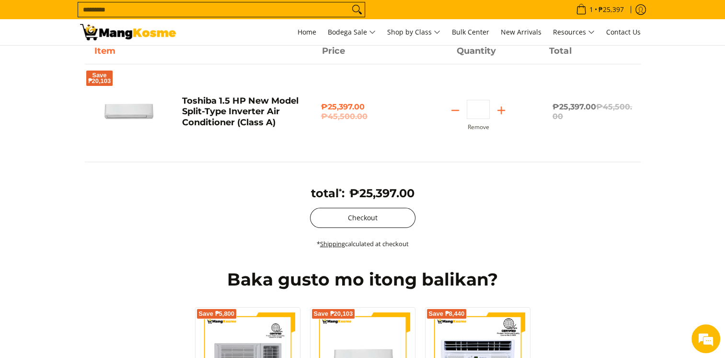
click at [364, 208] on button "Checkout" at bounding box center [362, 218] width 105 height 20
click at [364, 213] on button "Checkout" at bounding box center [362, 218] width 105 height 20
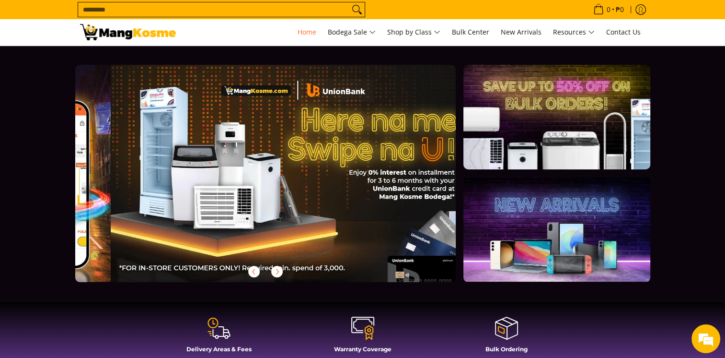
scroll to position [0, 381]
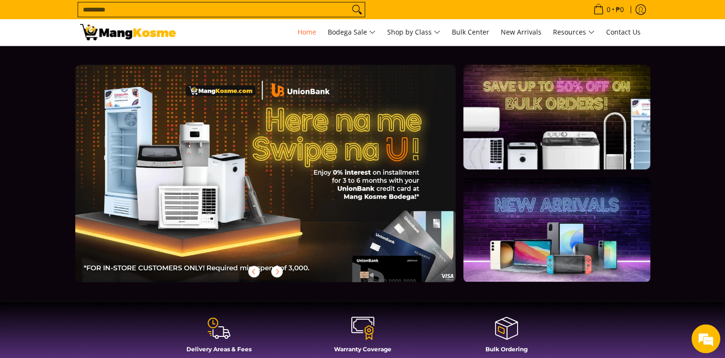
click at [206, 12] on input "Search..." at bounding box center [213, 9] width 271 height 14
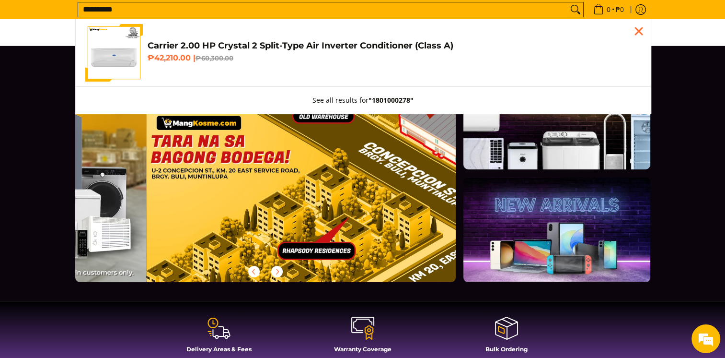
scroll to position [0, 1143]
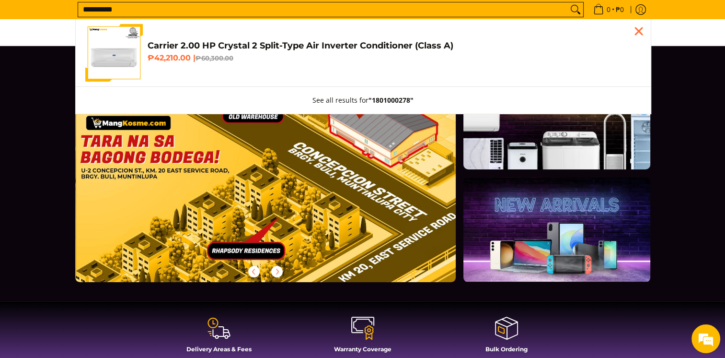
type input "**********"
click at [208, 44] on h4 "Carrier 2.00 HP Crystal 2 Split-Type Air Inverter Conditioner (Class A)" at bounding box center [395, 45] width 494 height 11
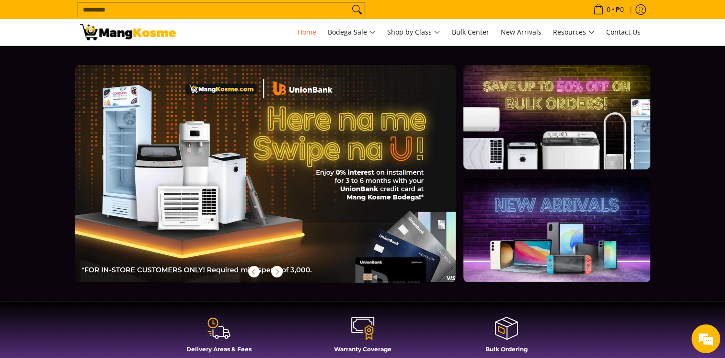
scroll to position [0, 381]
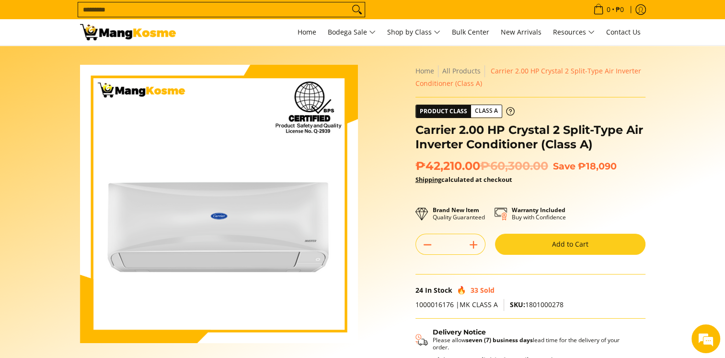
click at [568, 239] on button "Add to Cart" at bounding box center [570, 244] width 151 height 21
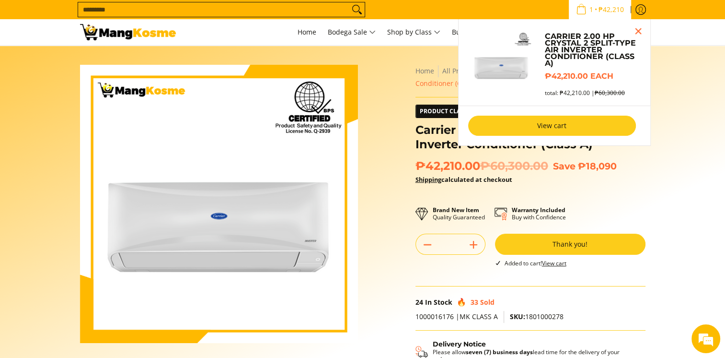
click at [558, 122] on link "View cart" at bounding box center [552, 126] width 168 height 20
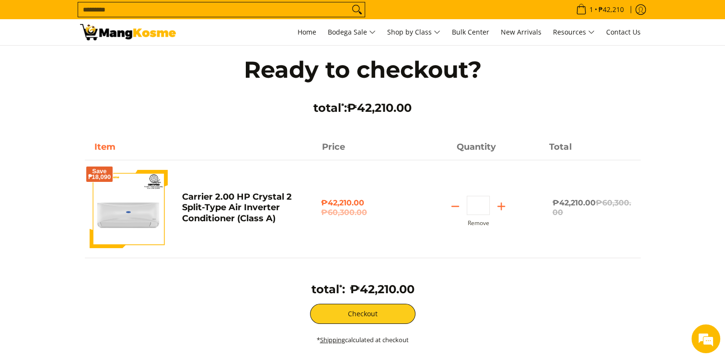
click at [274, 8] on input "Search..." at bounding box center [213, 9] width 271 height 14
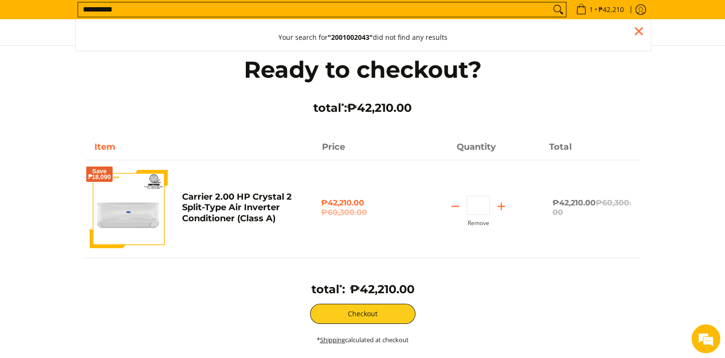
type input "**********"
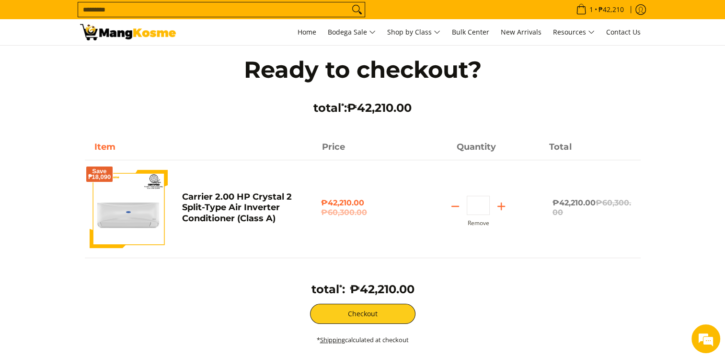
click at [159, 7] on input "Search..." at bounding box center [213, 9] width 271 height 14
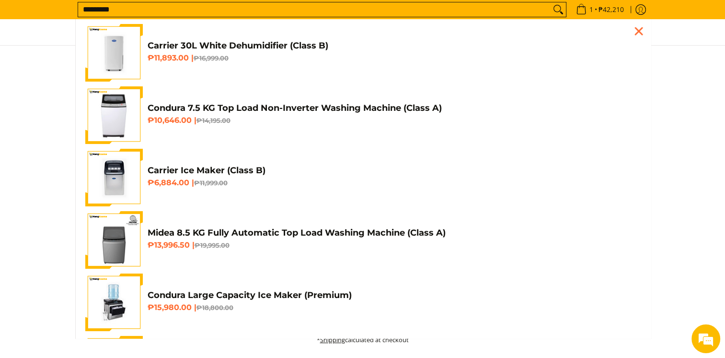
type input "**********"
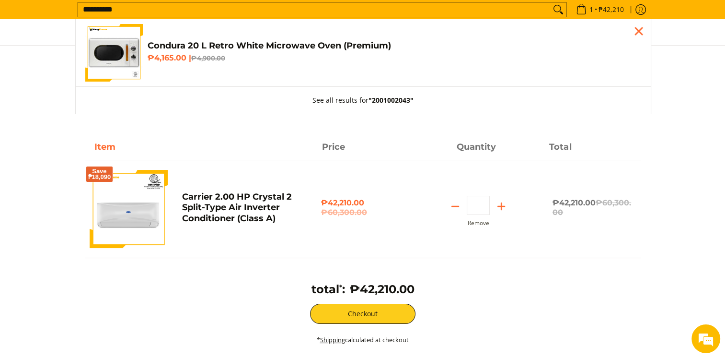
type input "**********"
click at [188, 47] on h4 "Condura 20 L Retro White Microwave Oven (Premium)" at bounding box center [395, 45] width 494 height 11
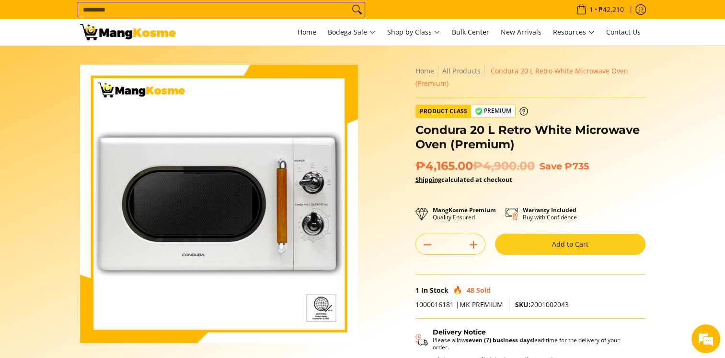
scroll to position [48, 0]
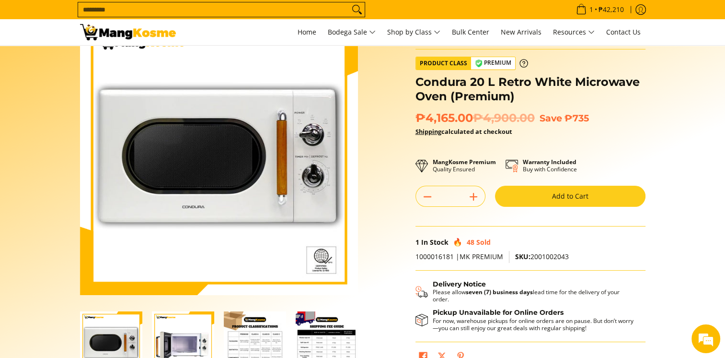
click at [531, 200] on button "Add to Cart" at bounding box center [570, 196] width 151 height 21
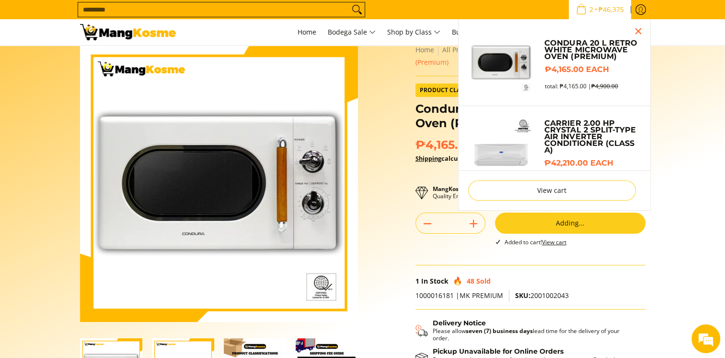
scroll to position [1, 0]
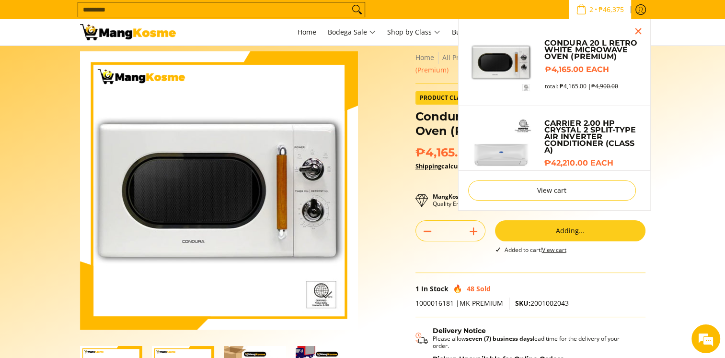
click at [604, 12] on span "₱46,375" at bounding box center [611, 9] width 28 height 7
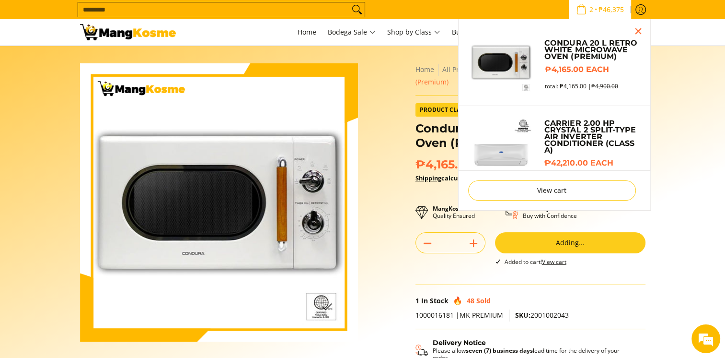
scroll to position [0, 0]
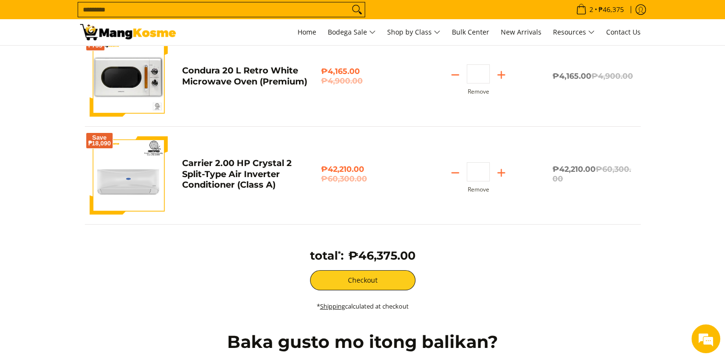
scroll to position [144, 0]
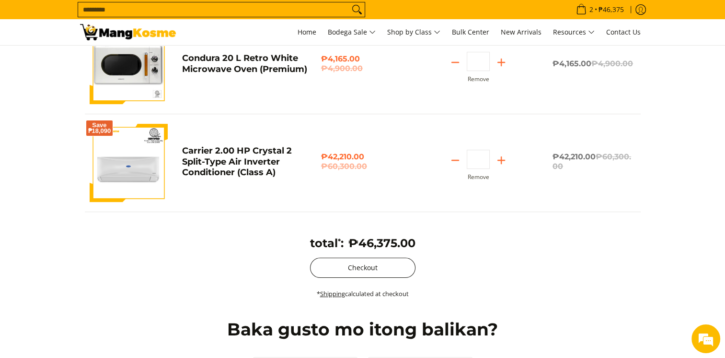
click at [386, 262] on button "Checkout" at bounding box center [362, 267] width 105 height 20
